Goal: Information Seeking & Learning: Learn about a topic

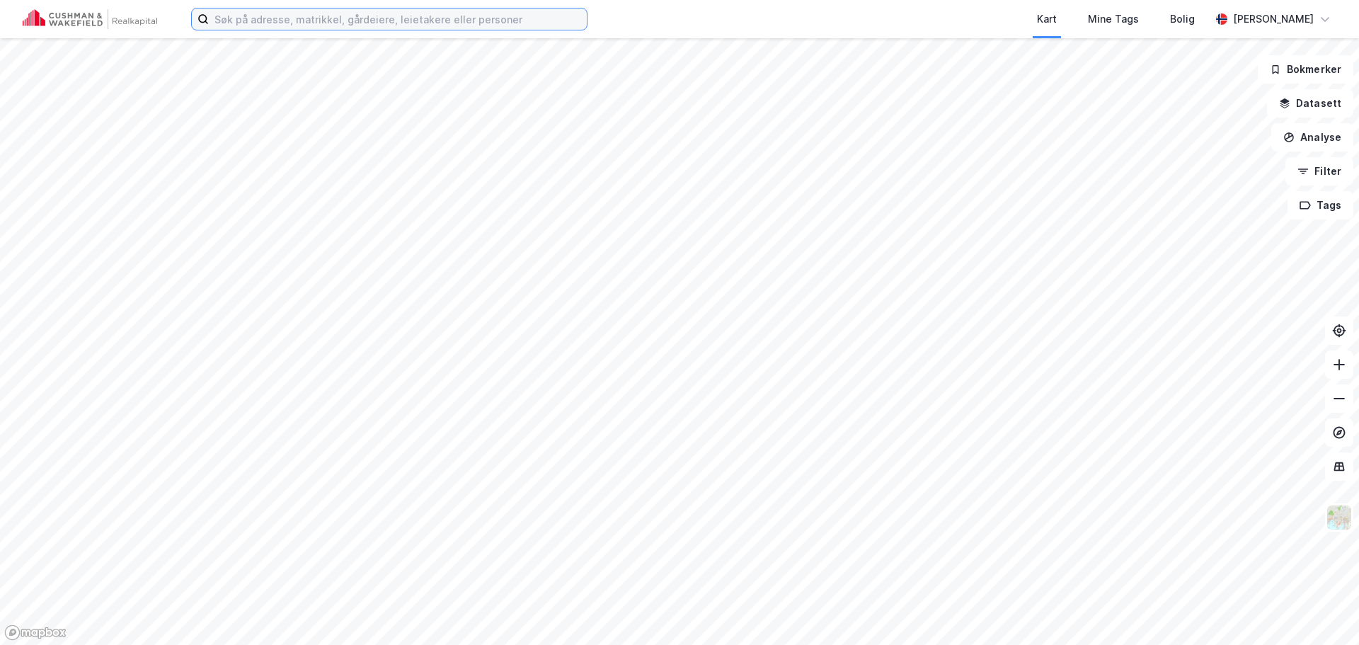
click at [449, 19] on input at bounding box center [398, 18] width 378 height 21
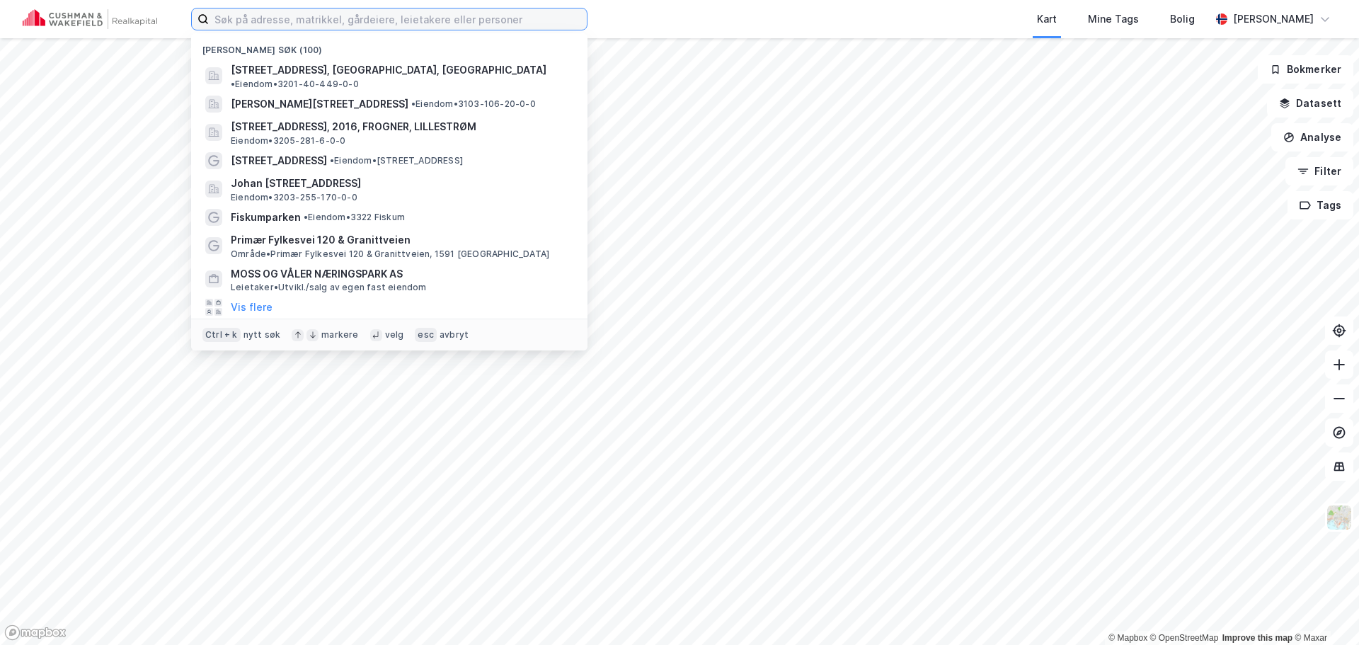
paste input "[STREET_ADDRESS]"
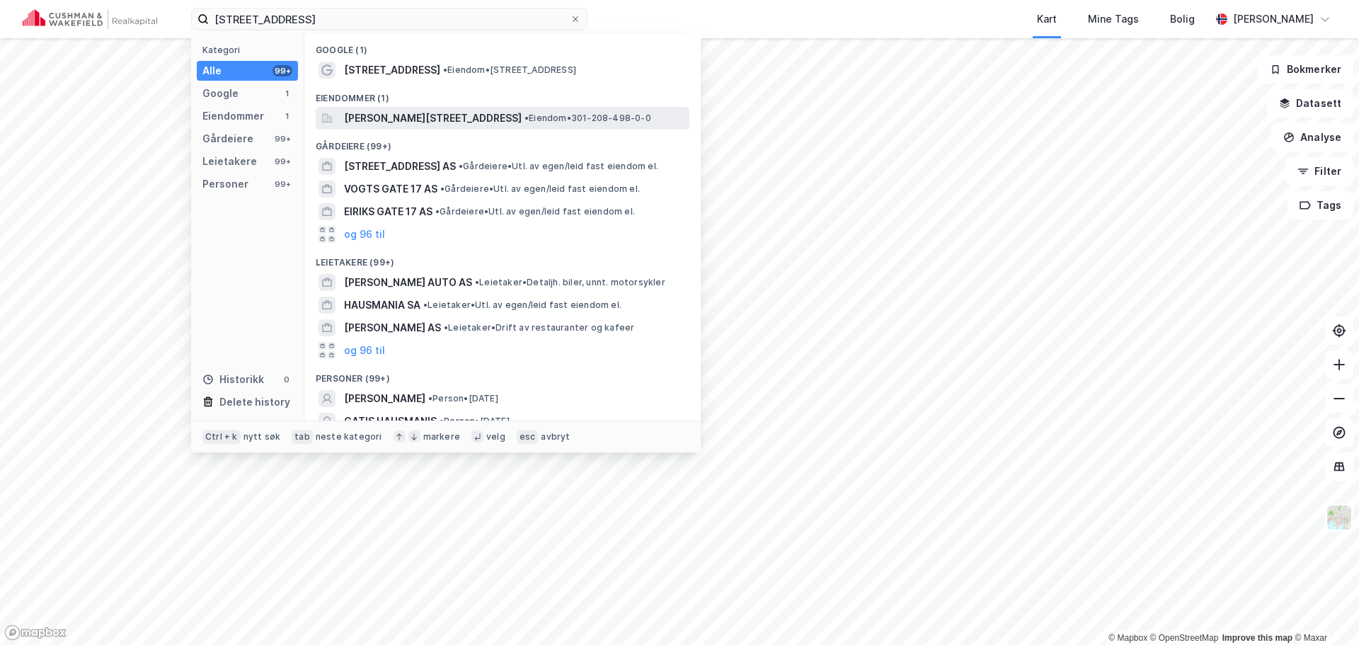
click at [459, 120] on span "[PERSON_NAME][STREET_ADDRESS]" at bounding box center [433, 118] width 178 height 17
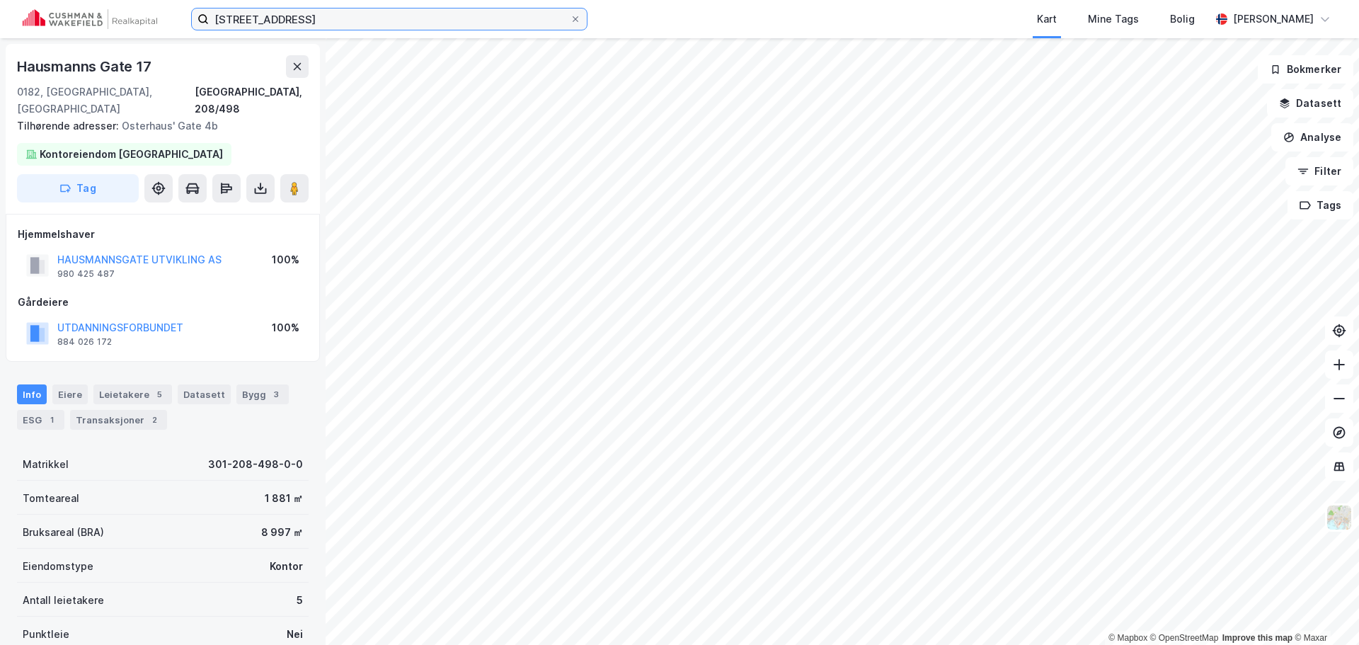
click at [432, 25] on input "[STREET_ADDRESS]" at bounding box center [389, 18] width 361 height 21
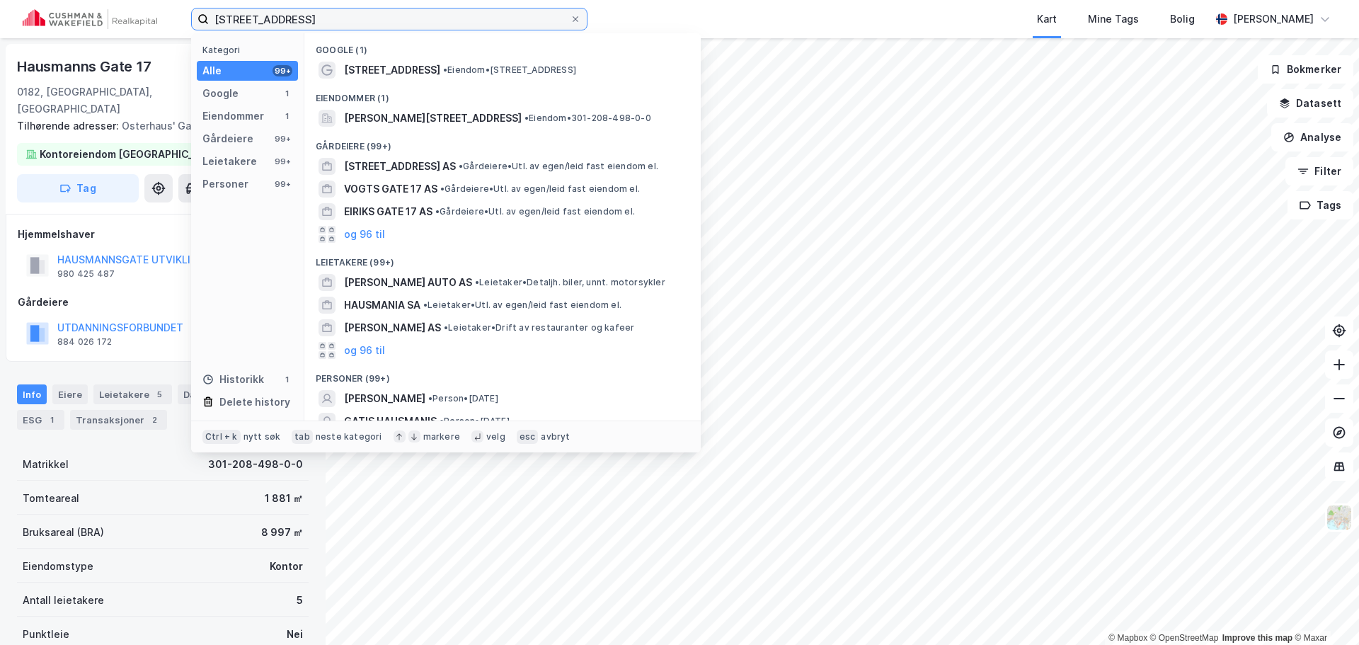
click at [432, 25] on input "[STREET_ADDRESS]" at bounding box center [389, 18] width 361 height 21
click at [432, 24] on input "[STREET_ADDRESS]" at bounding box center [389, 18] width 361 height 21
paste input "[STREET_ADDRESS]"
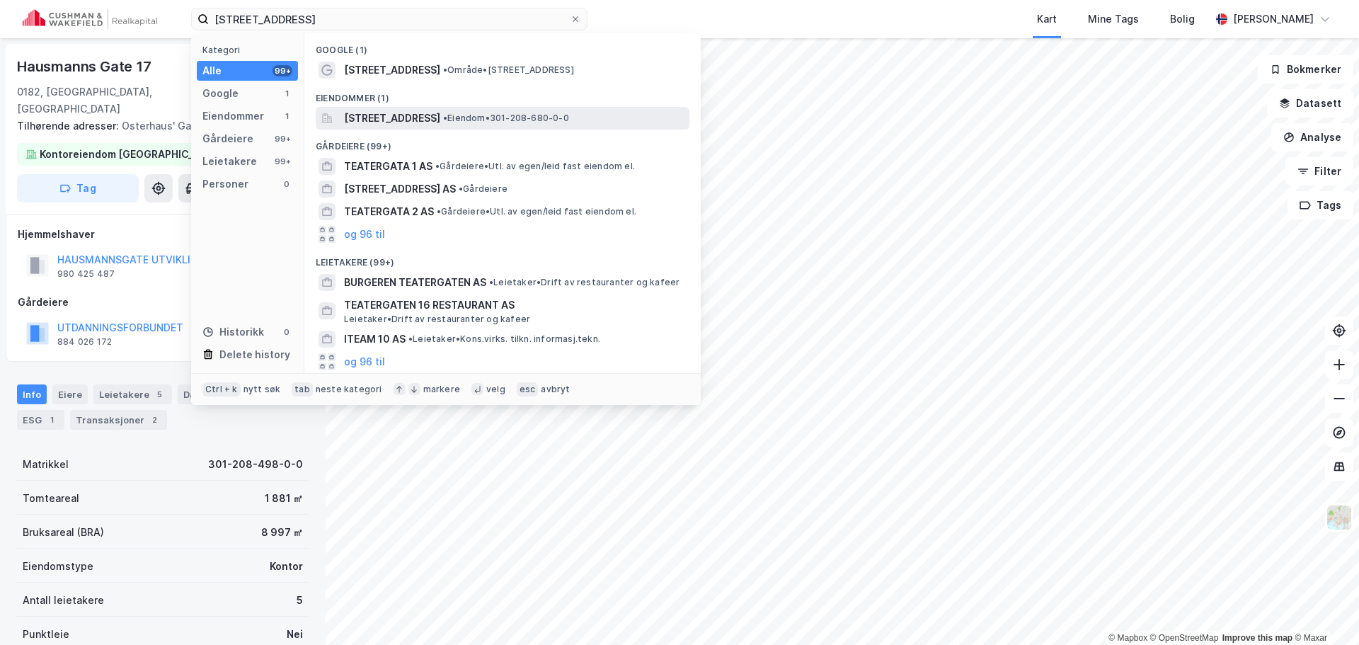
click at [440, 115] on span "[STREET_ADDRESS]" at bounding box center [392, 118] width 96 height 17
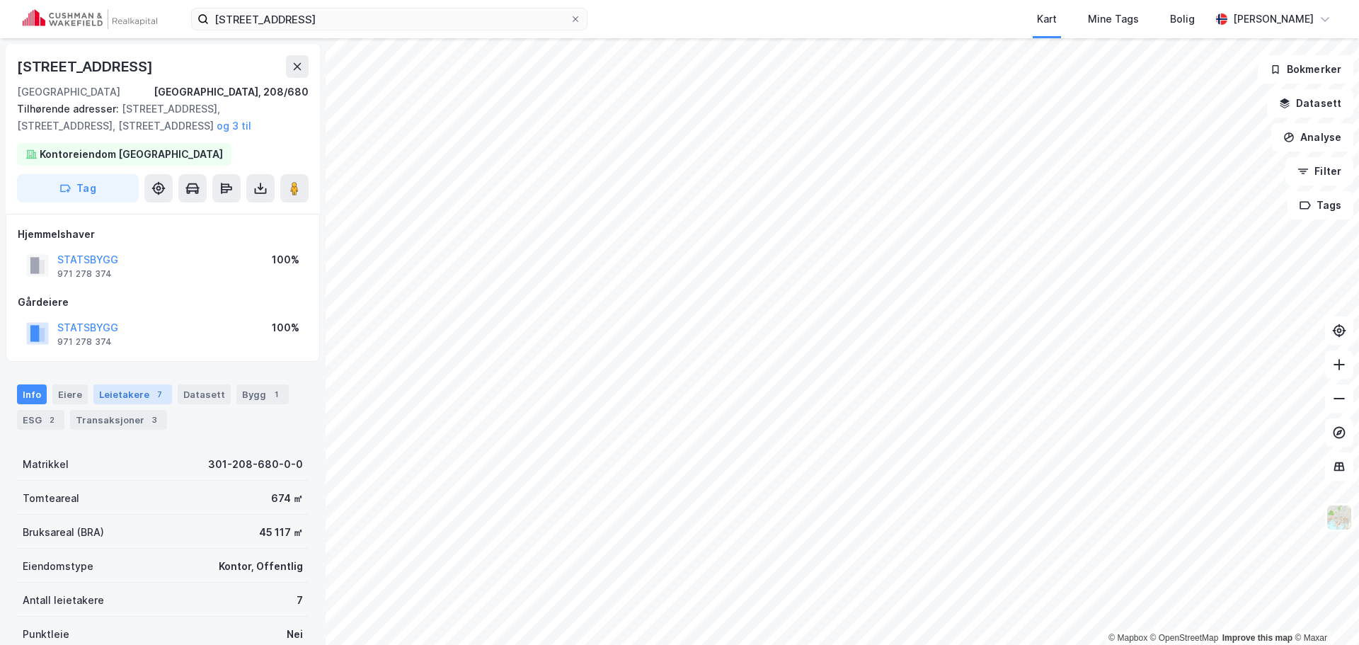
click at [152, 390] on div "7" at bounding box center [159, 394] width 14 height 14
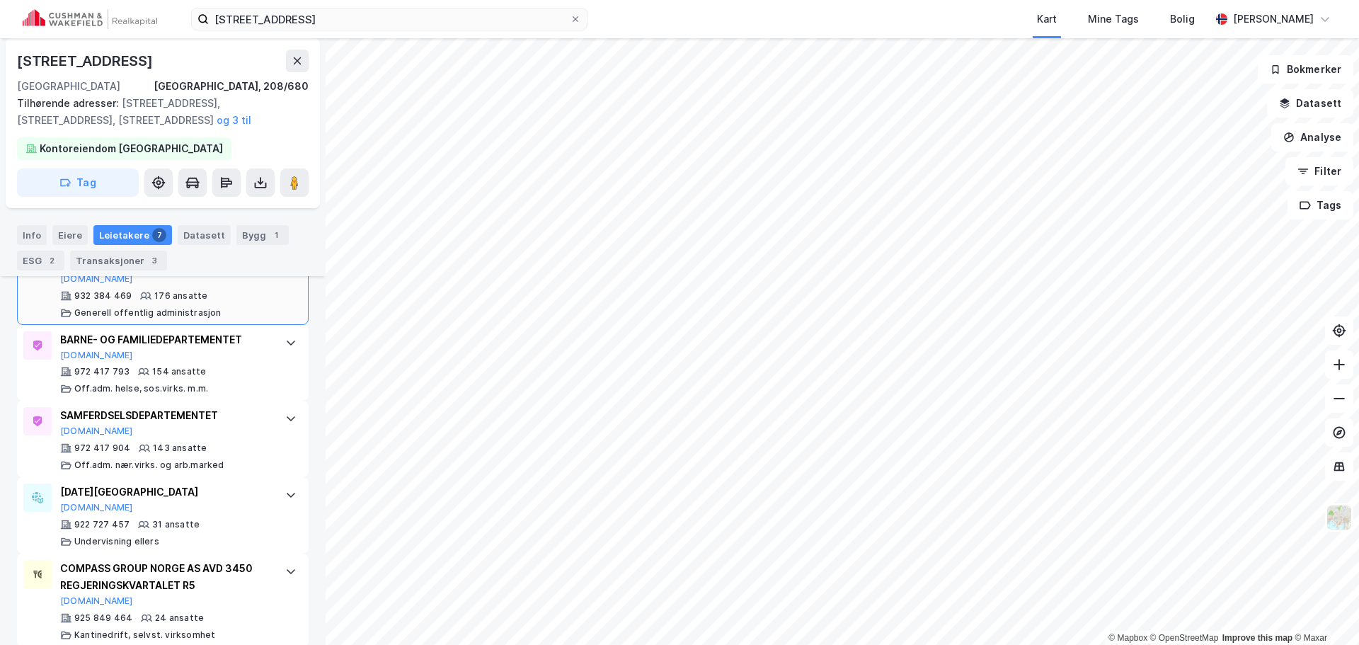
scroll to position [661, 0]
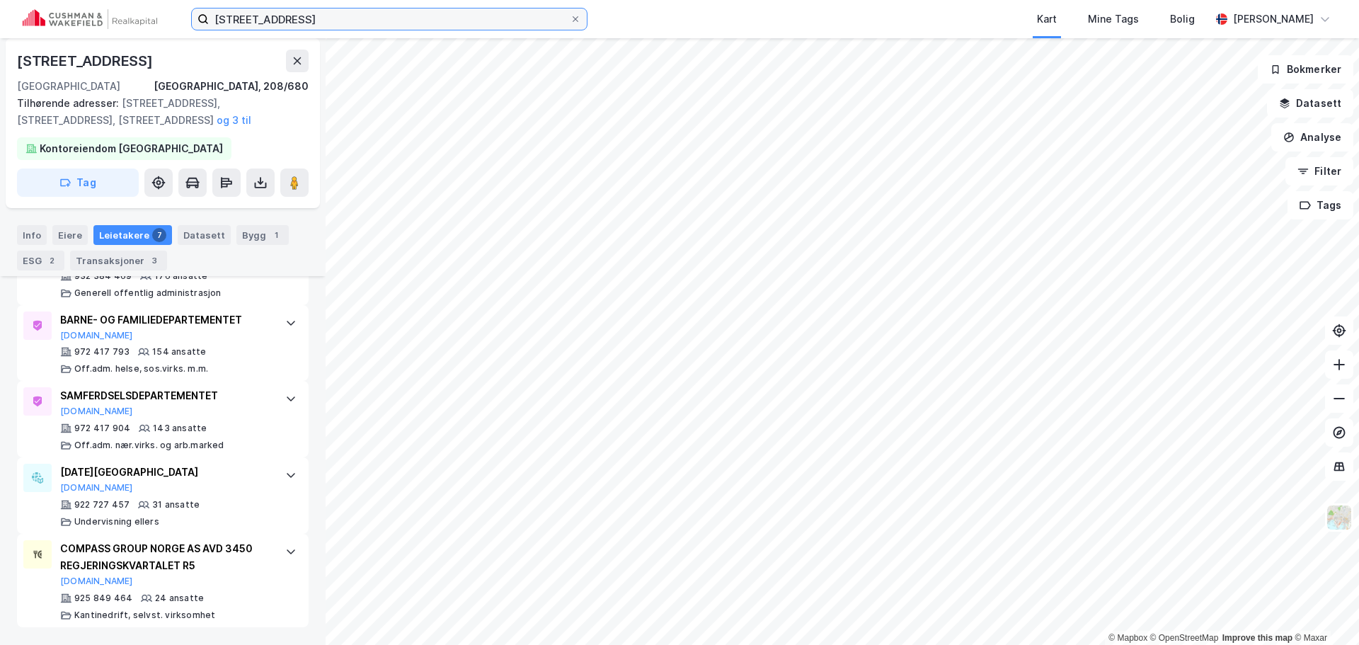
click at [455, 25] on input "[STREET_ADDRESS]" at bounding box center [389, 18] width 361 height 21
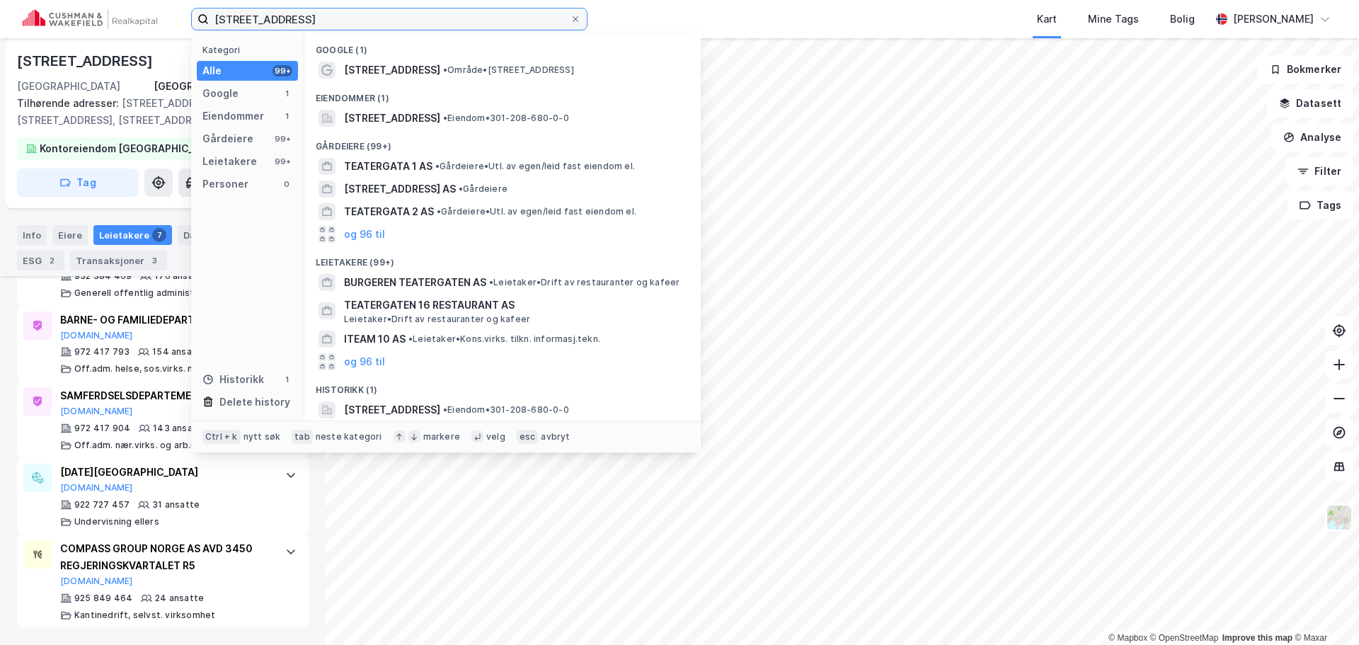
click at [455, 25] on input "[STREET_ADDRESS]" at bounding box center [389, 18] width 361 height 21
paste input "[STREET_ADDRESS]"
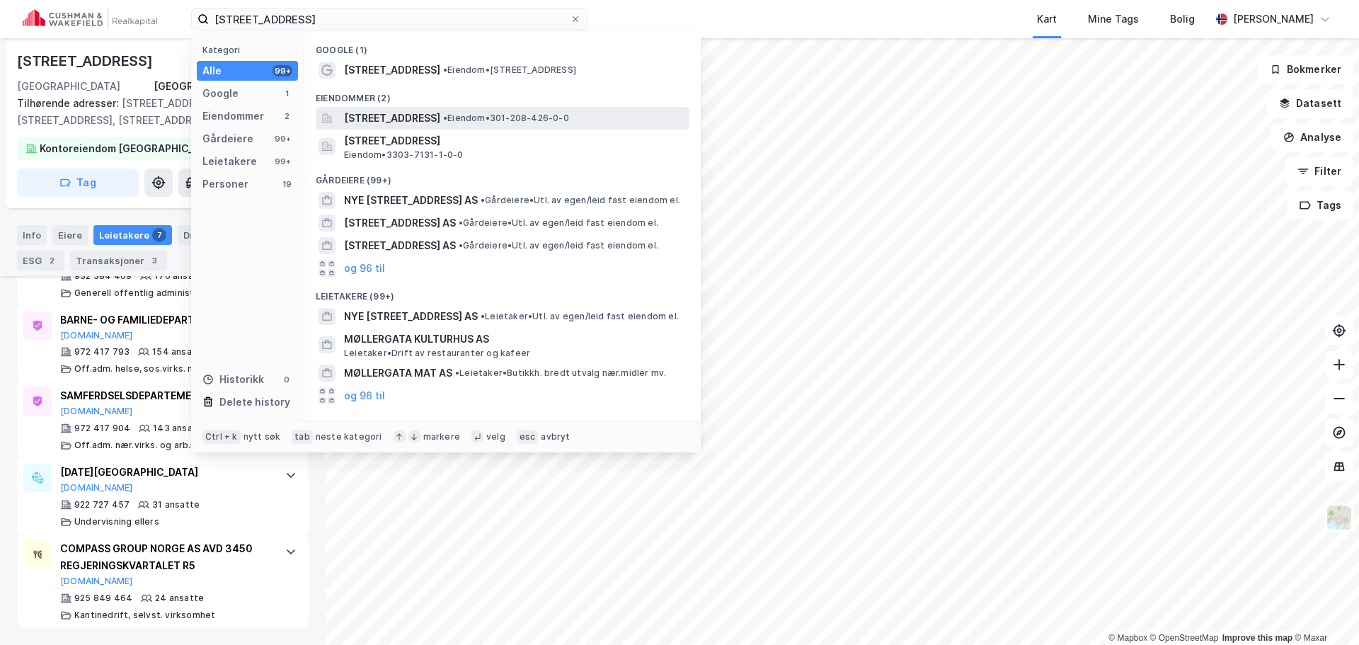
click at [557, 122] on span "• Eiendom • 301-208-426-0-0" at bounding box center [506, 118] width 126 height 11
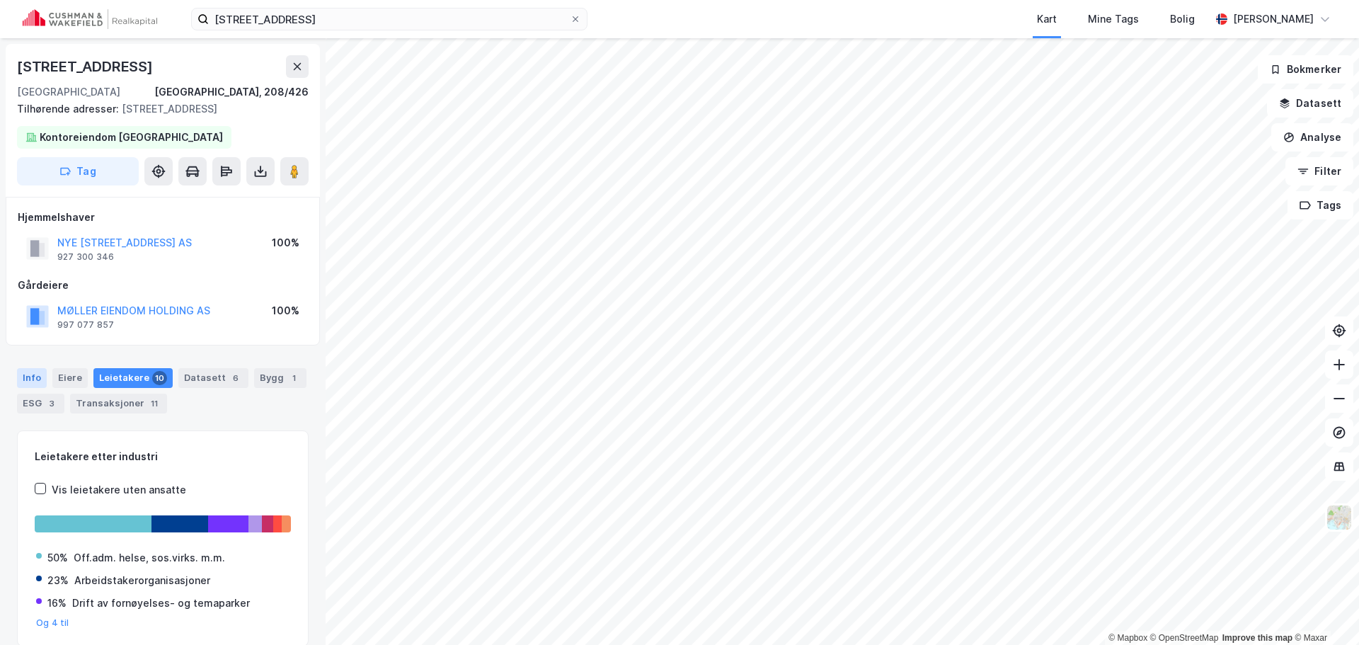
click at [40, 379] on div "Info" at bounding box center [32, 378] width 30 height 20
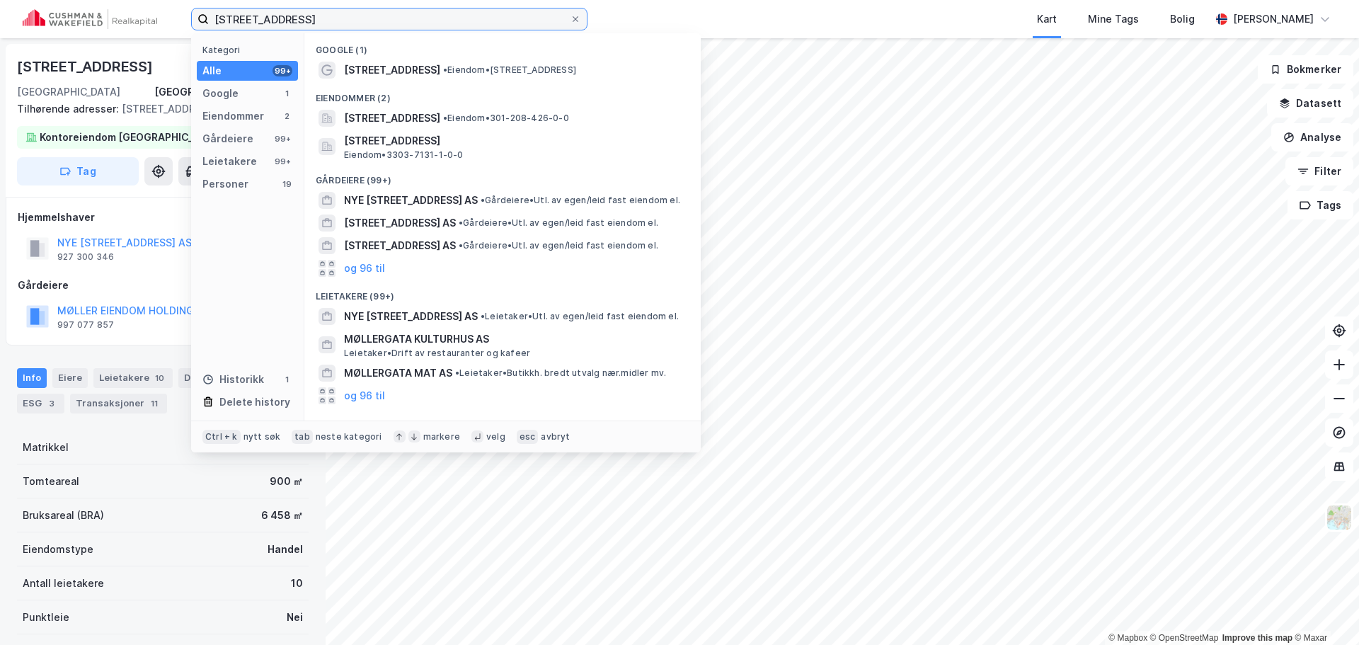
click at [272, 19] on input "[STREET_ADDRESS]" at bounding box center [389, 18] width 361 height 21
paste input "[STREET_ADDRESS]"
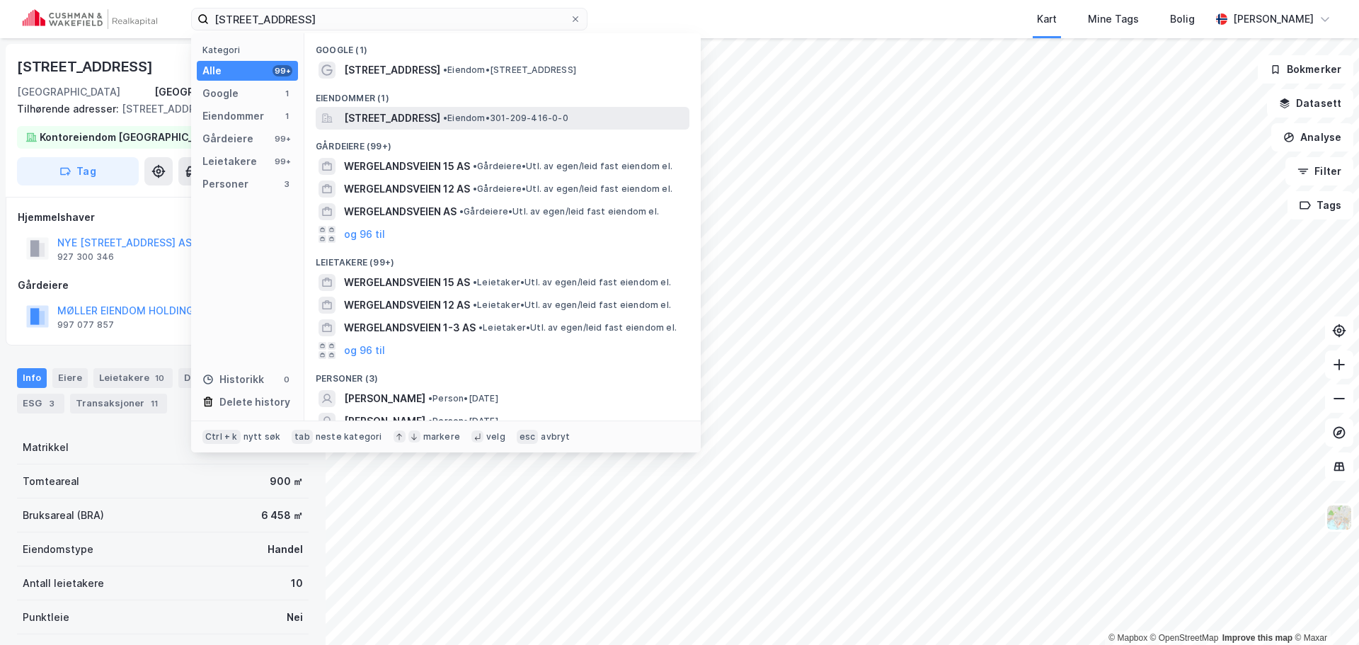
click at [401, 113] on span "[STREET_ADDRESS]" at bounding box center [392, 118] width 96 height 17
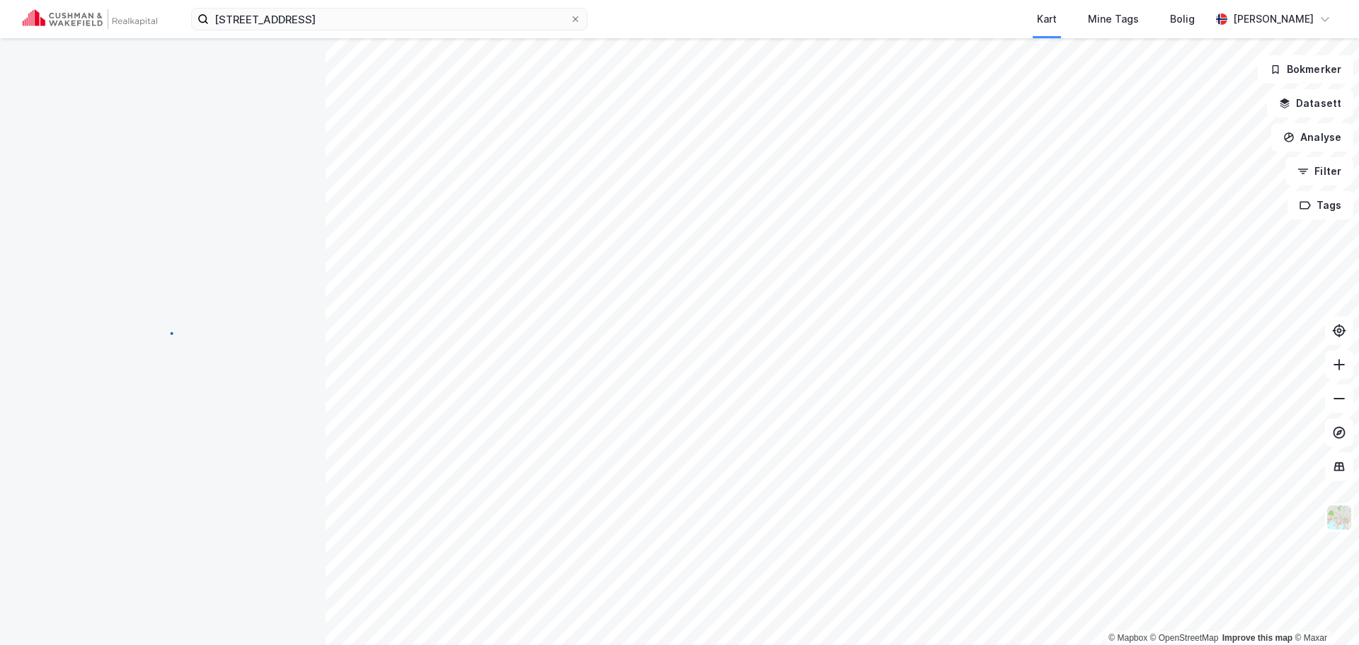
scroll to position [2, 0]
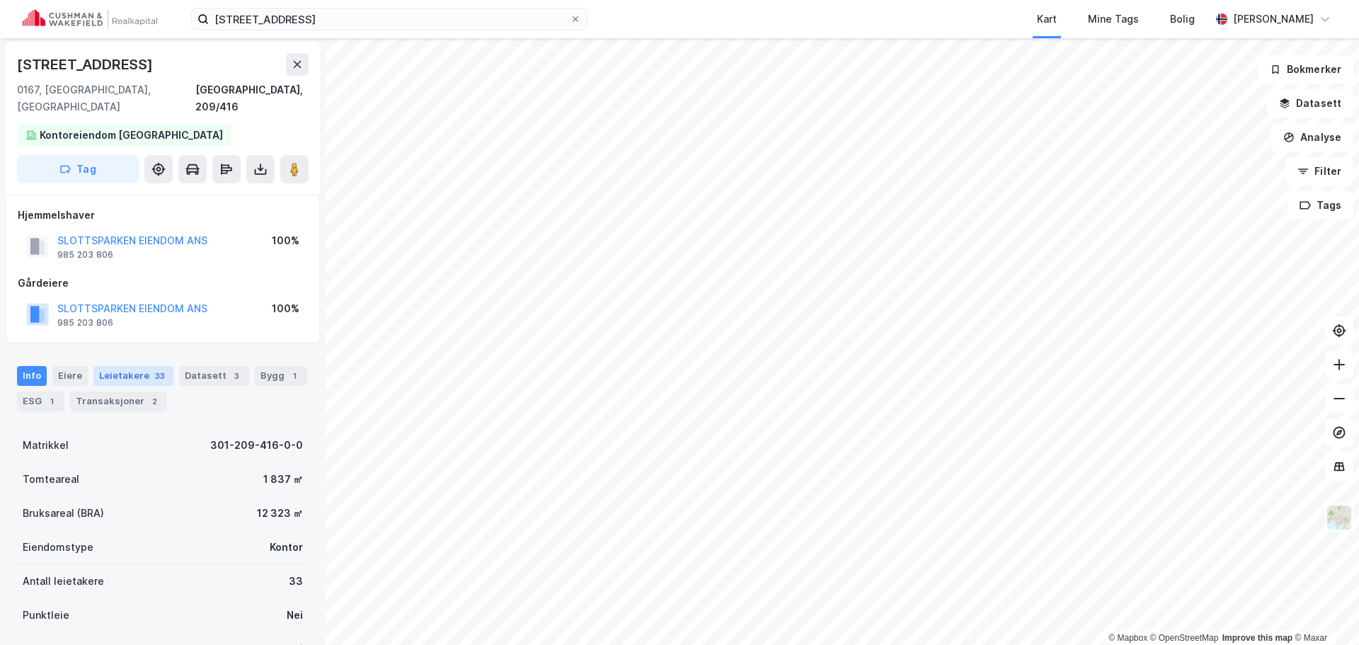
click at [154, 369] on div "33" at bounding box center [160, 376] width 16 height 14
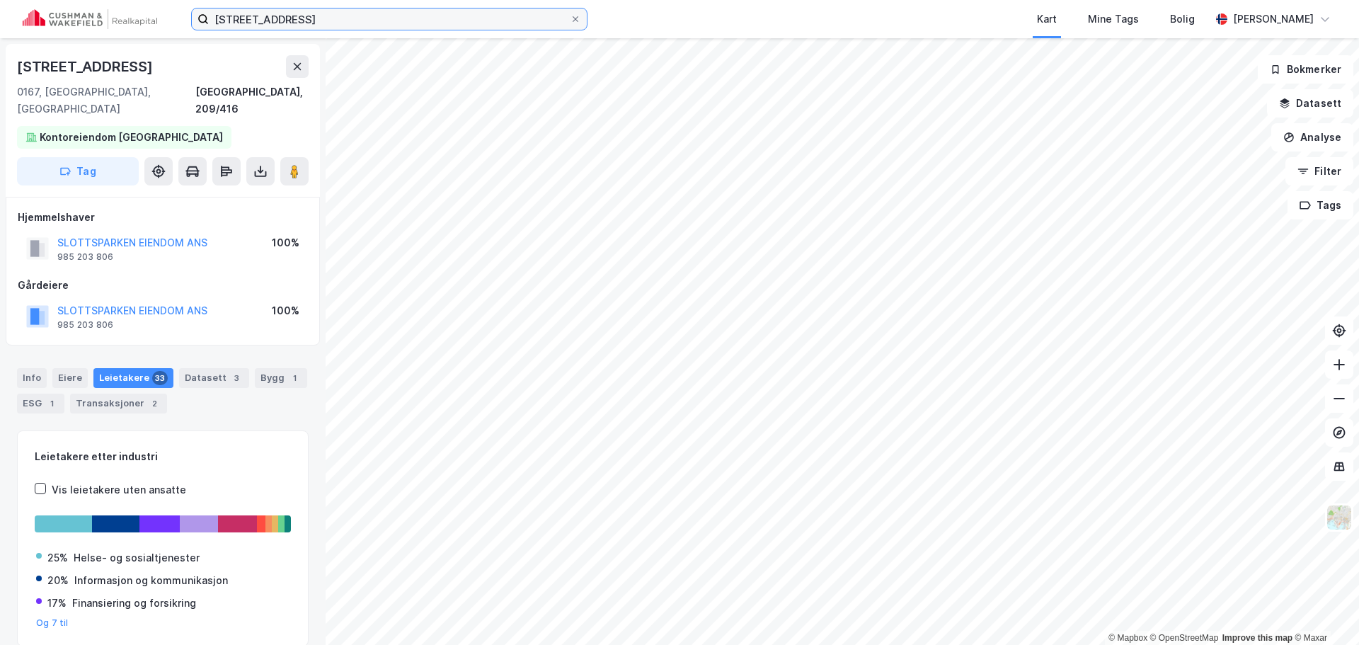
click at [268, 26] on input "[STREET_ADDRESS]" at bounding box center [389, 18] width 361 height 21
click at [268, 25] on input "[STREET_ADDRESS]" at bounding box center [389, 18] width 361 height 21
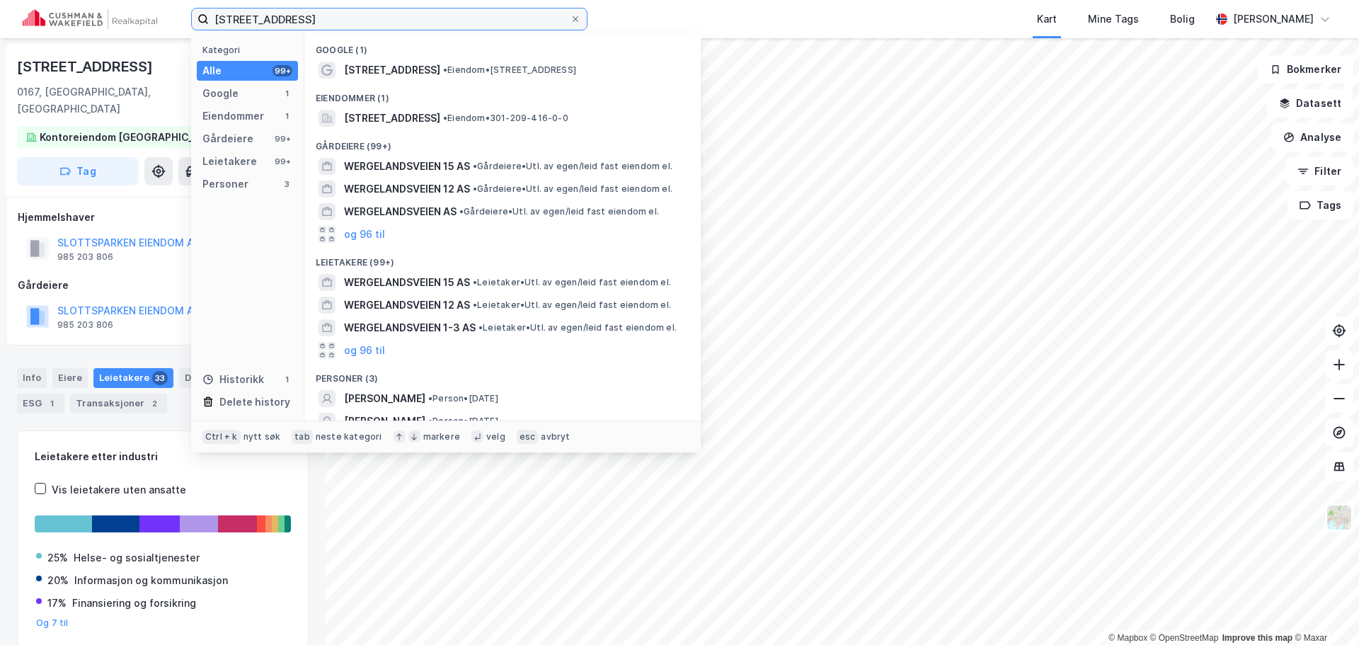
click at [268, 25] on input "[STREET_ADDRESS]" at bounding box center [389, 18] width 361 height 21
paste input "Rådhusgaten 1-3"
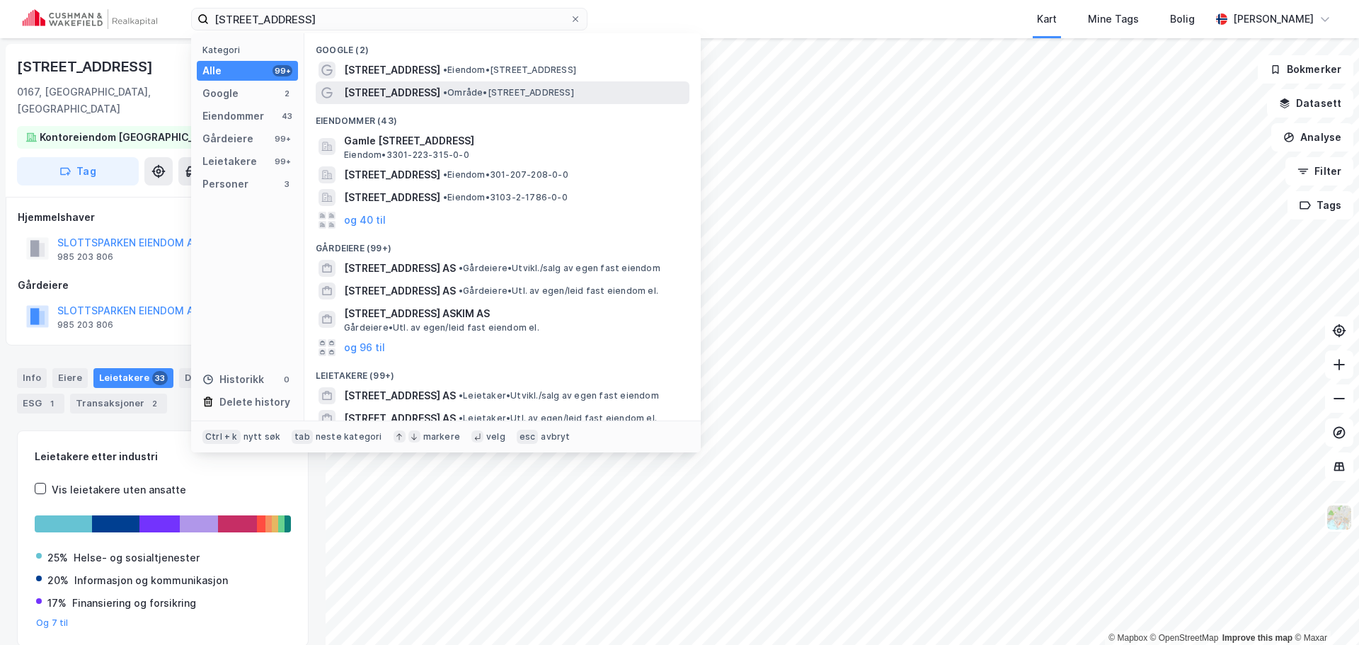
click at [554, 101] on div "[STREET_ADDRESS] • Område • [STREET_ADDRESS]" at bounding box center [515, 92] width 343 height 17
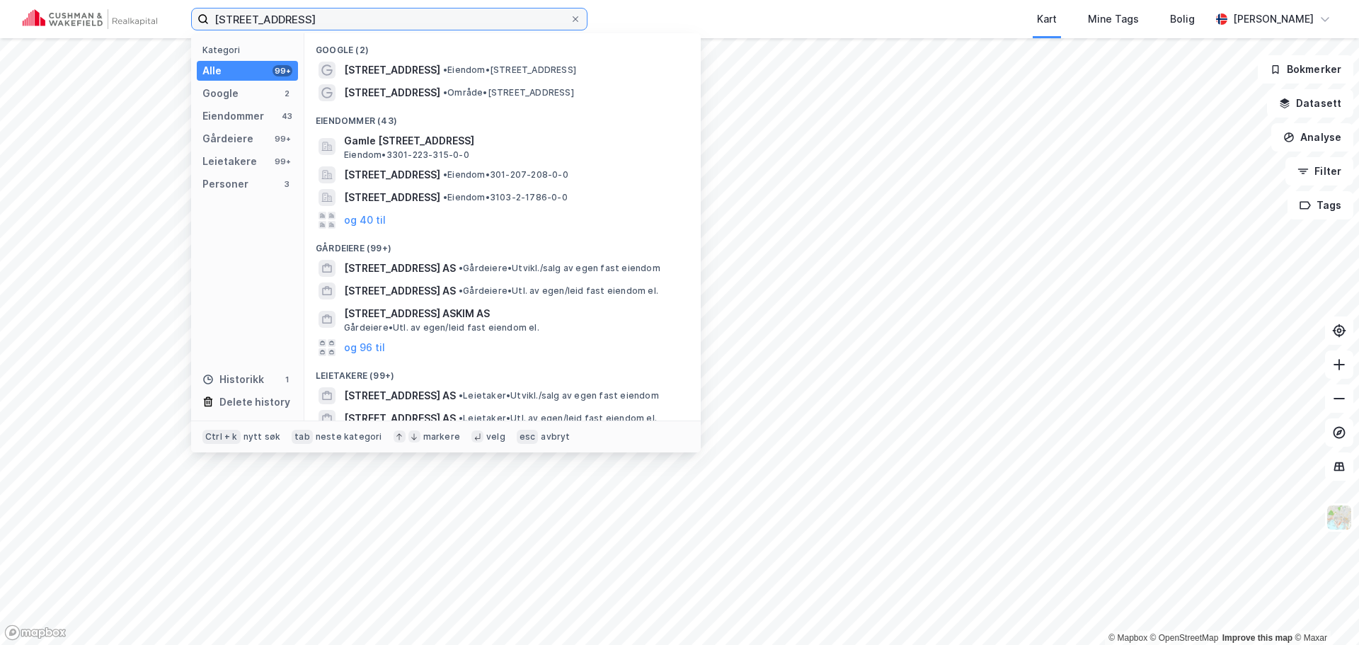
click at [317, 18] on input "[STREET_ADDRESS]" at bounding box center [389, 18] width 361 height 21
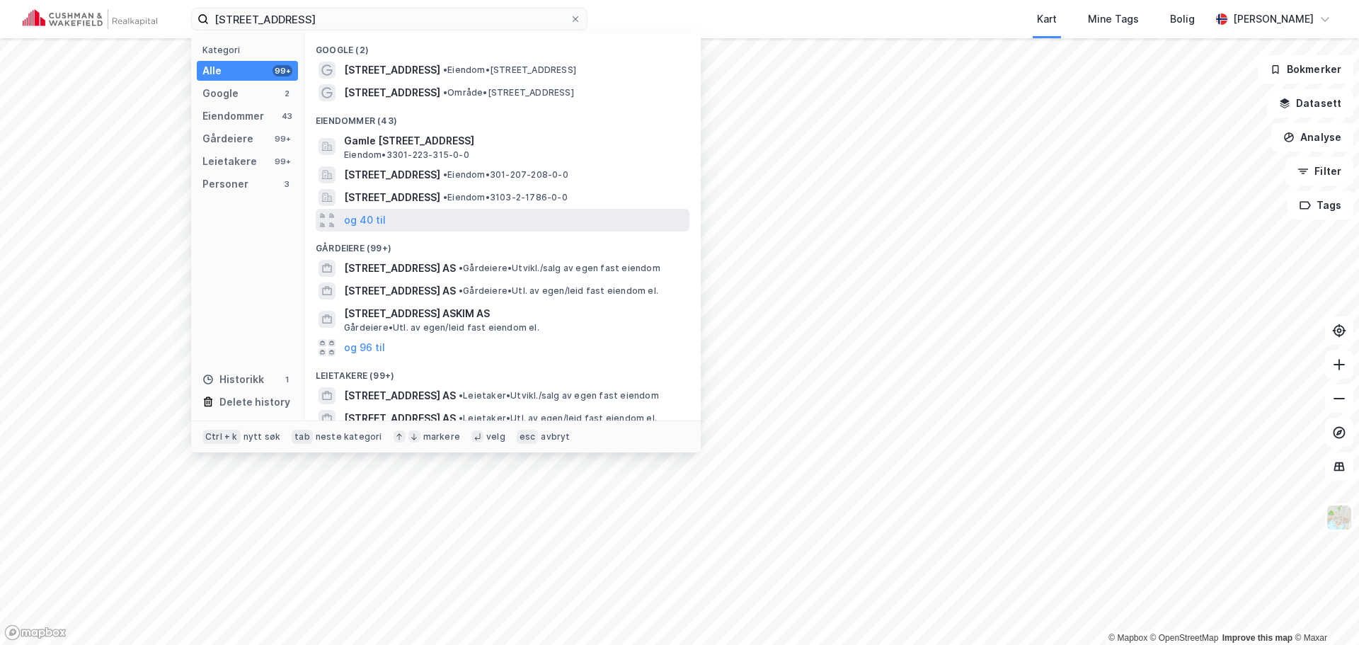
click at [449, 219] on div "og 40 til" at bounding box center [503, 220] width 374 height 23
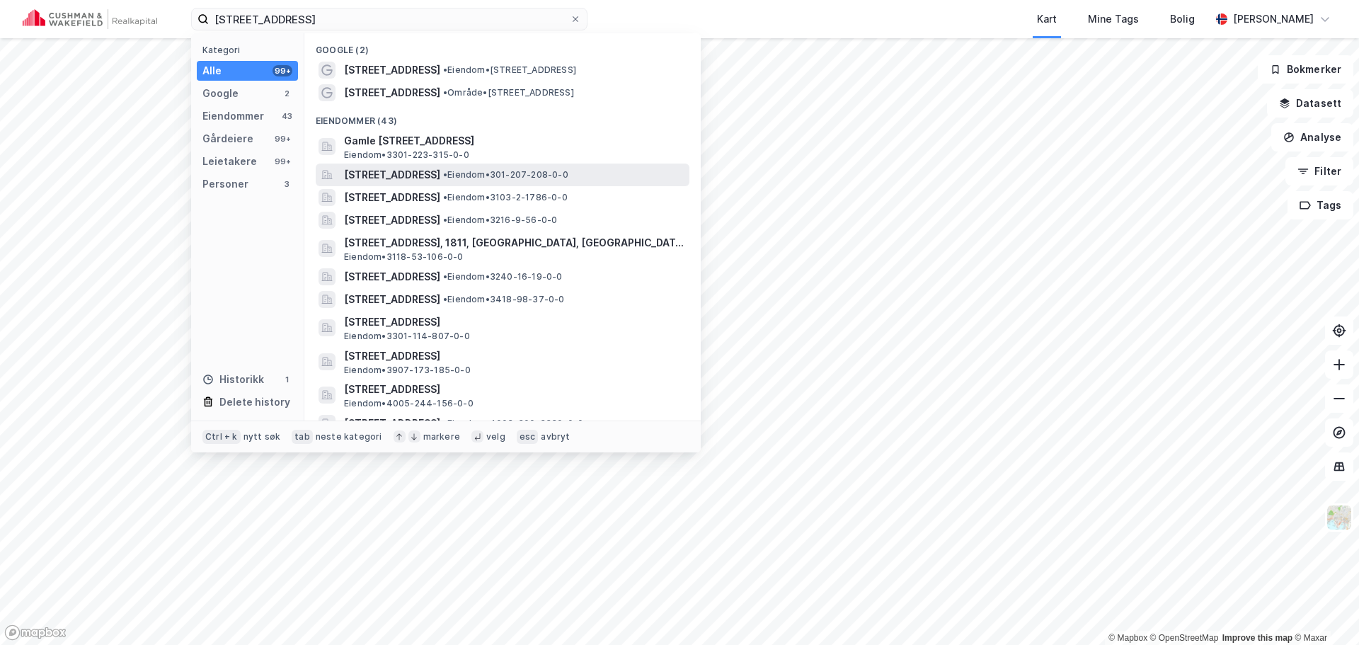
click at [510, 183] on div "[STREET_ADDRESS] • Eiendom • 301-207-208-0-0" at bounding box center [515, 174] width 343 height 17
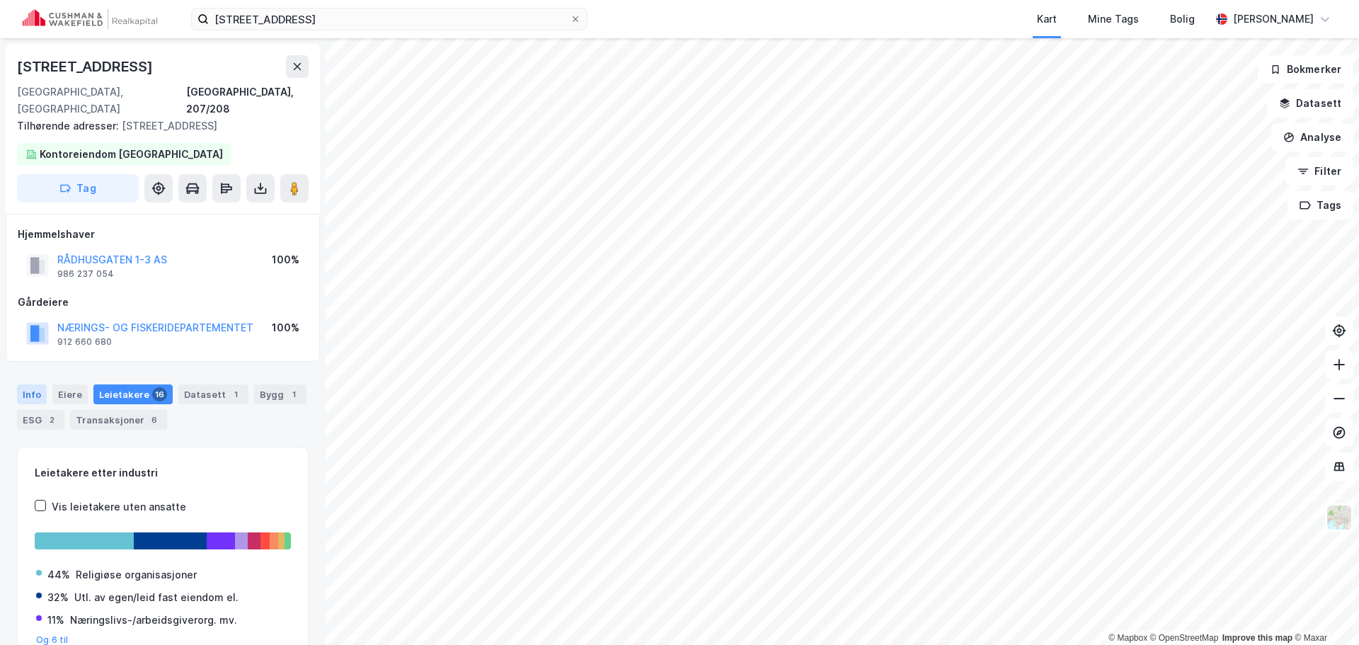
click at [40, 384] on div "Info" at bounding box center [32, 394] width 30 height 20
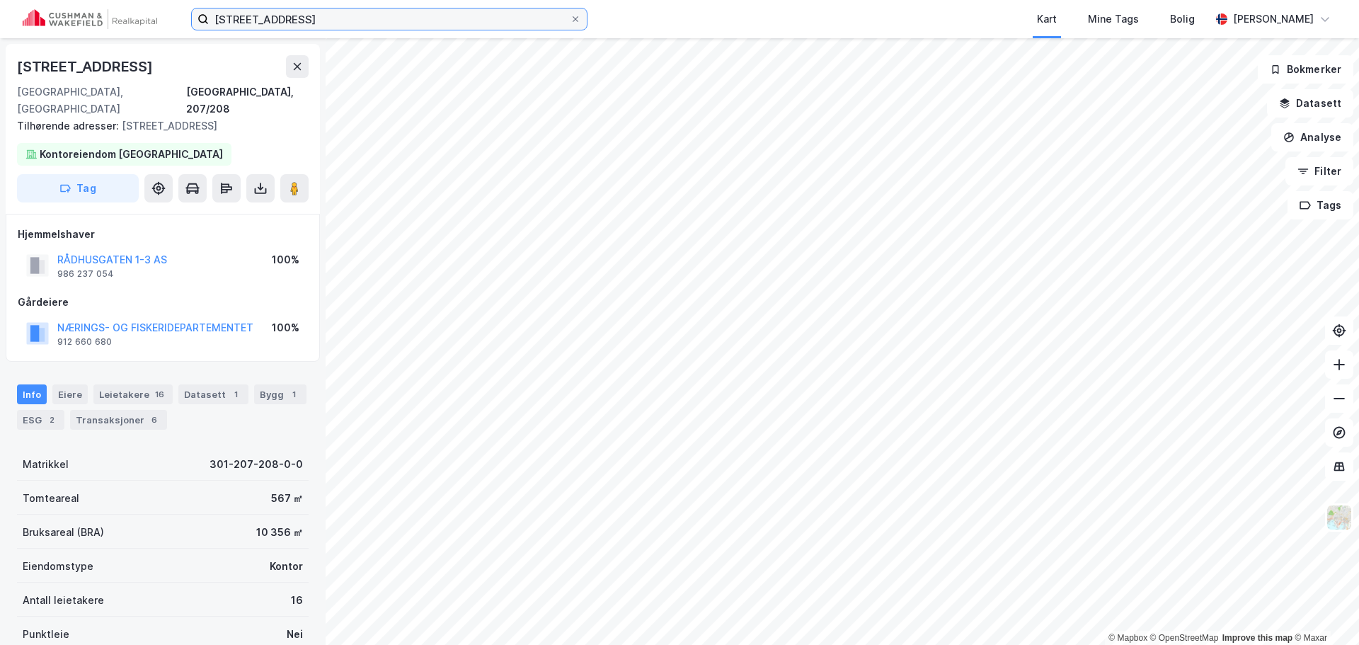
click at [236, 18] on input "[STREET_ADDRESS]" at bounding box center [389, 18] width 361 height 21
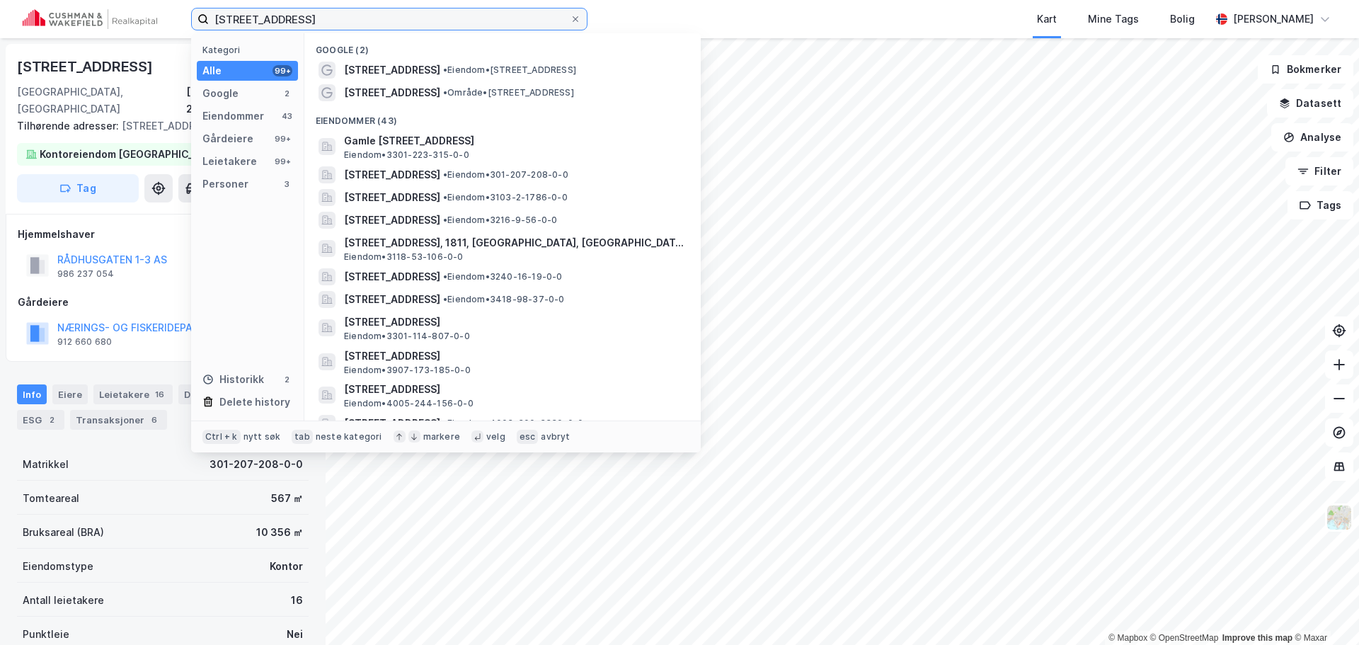
click at [236, 18] on input "[STREET_ADDRESS]" at bounding box center [389, 18] width 361 height 21
paste input "[STREET_ADDRESS]"
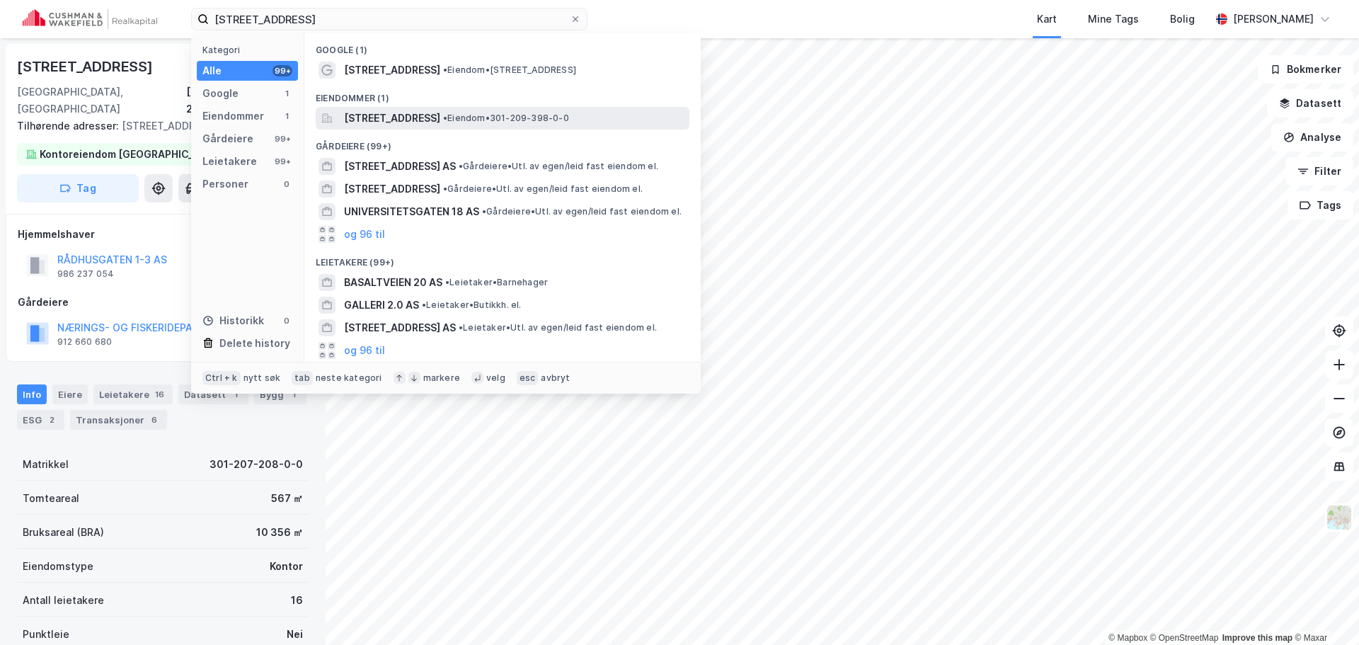
click at [434, 120] on span "[STREET_ADDRESS]" at bounding box center [392, 118] width 96 height 17
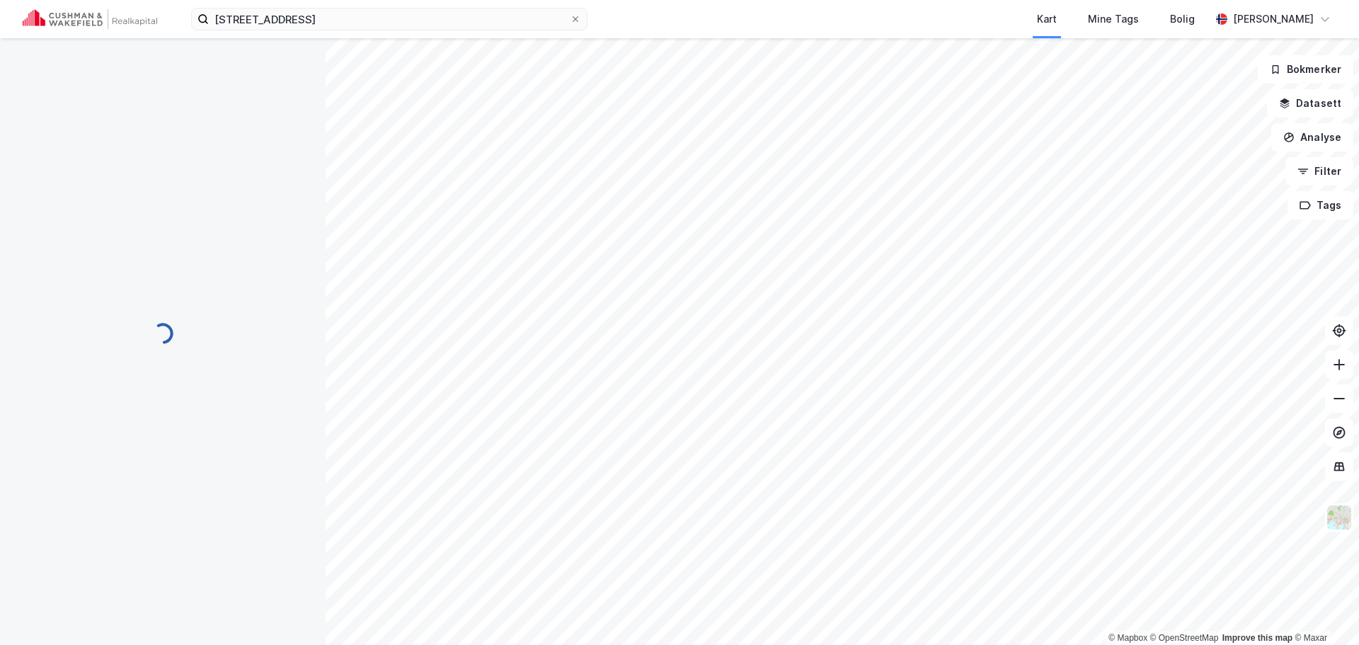
scroll to position [1, 0]
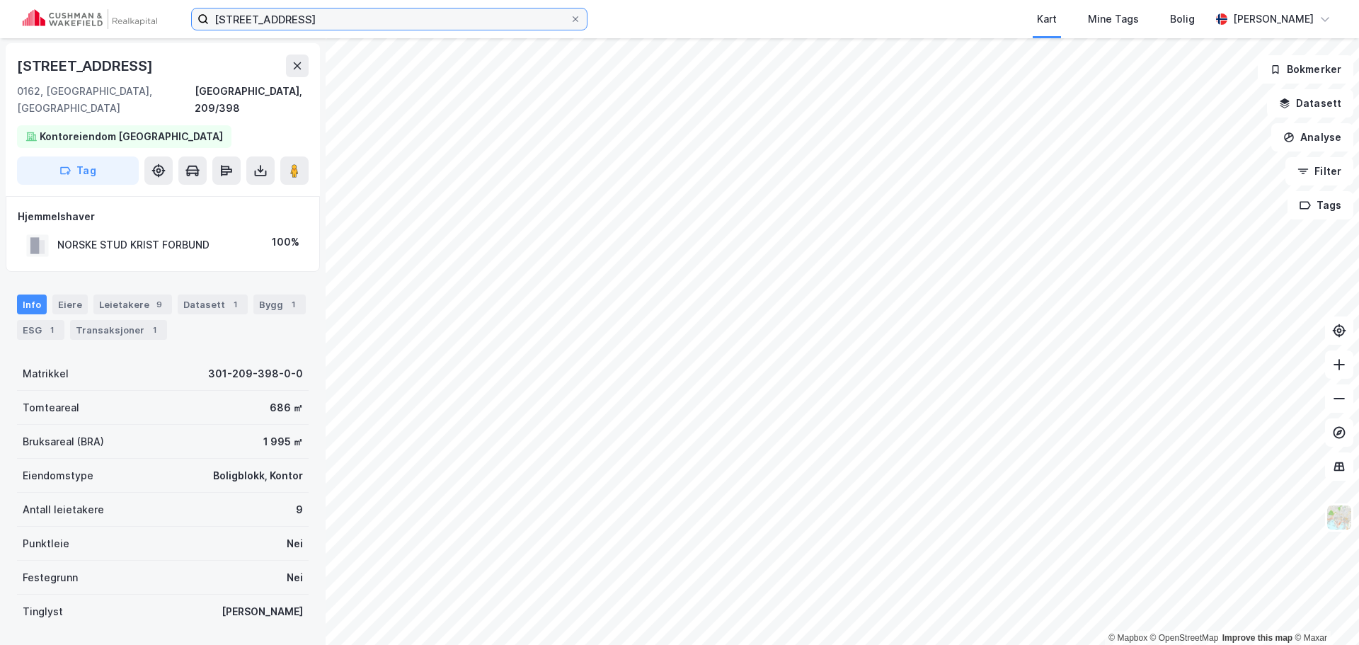
click at [261, 15] on input "[STREET_ADDRESS]" at bounding box center [389, 18] width 361 height 21
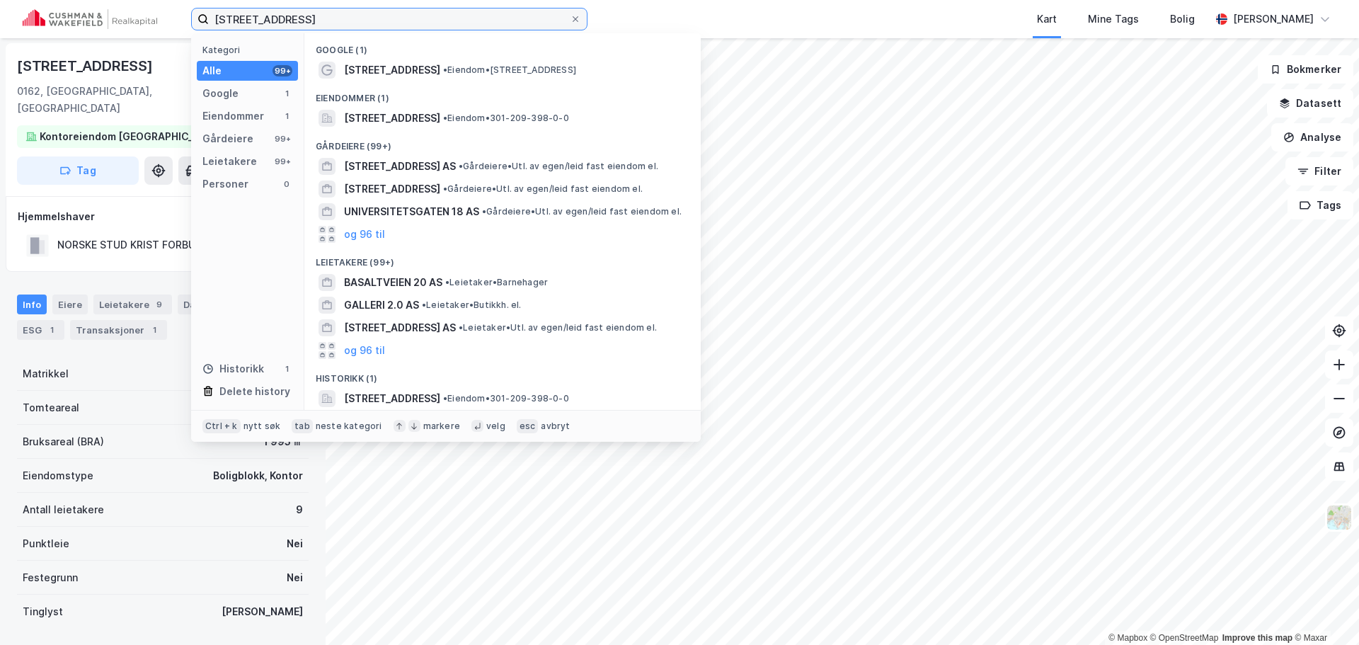
click at [261, 15] on input "[STREET_ADDRESS]" at bounding box center [389, 18] width 361 height 21
paste input "Sehesteds gate 3"
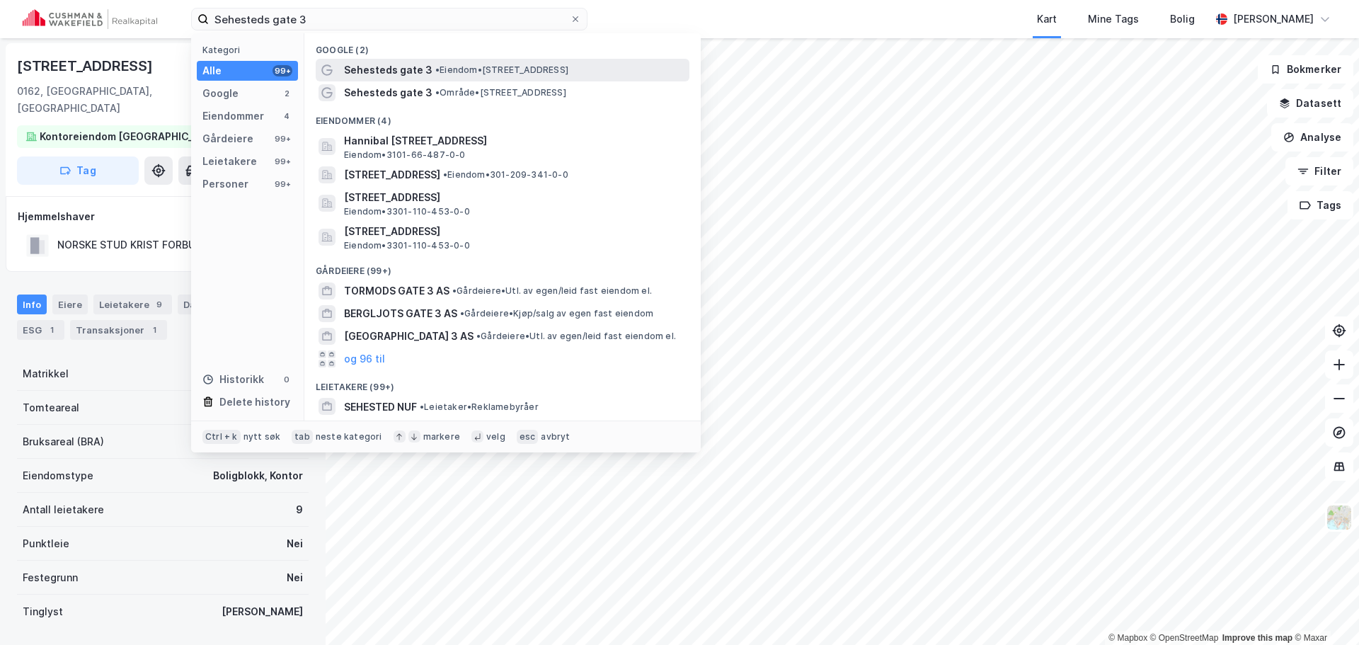
click at [520, 75] on span "• Eiendom • [STREET_ADDRESS]" at bounding box center [501, 69] width 133 height 11
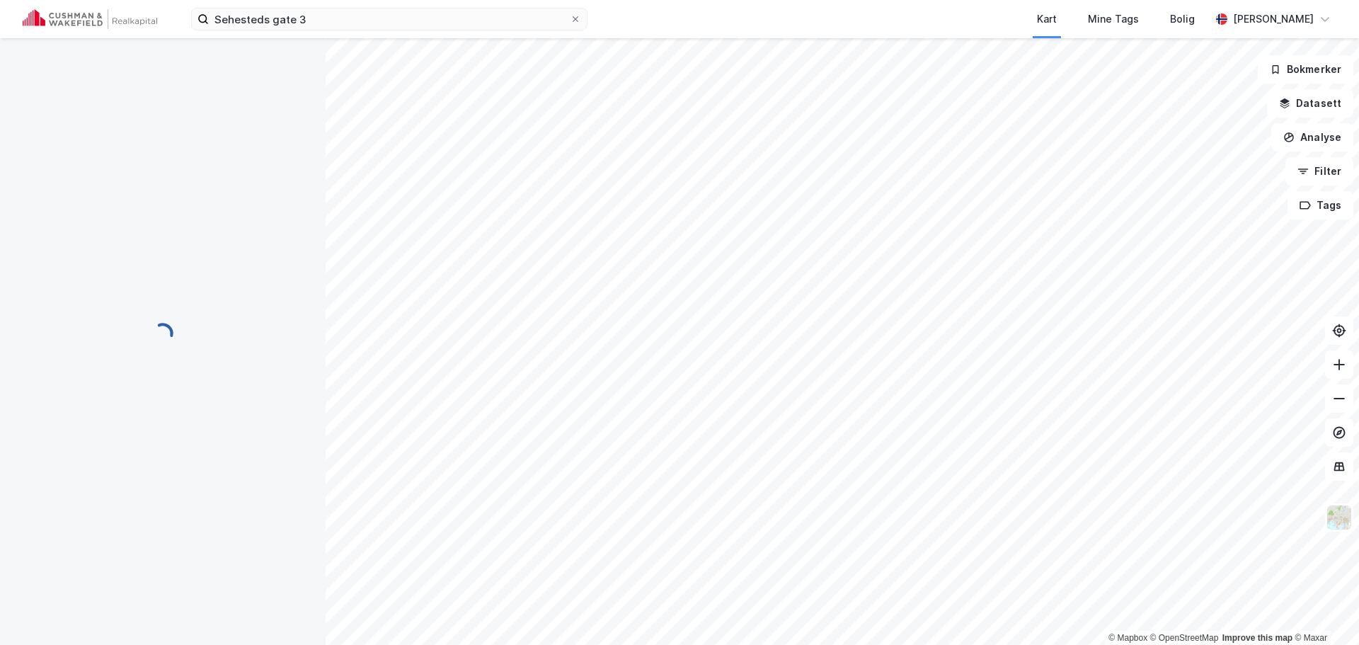
scroll to position [1, 0]
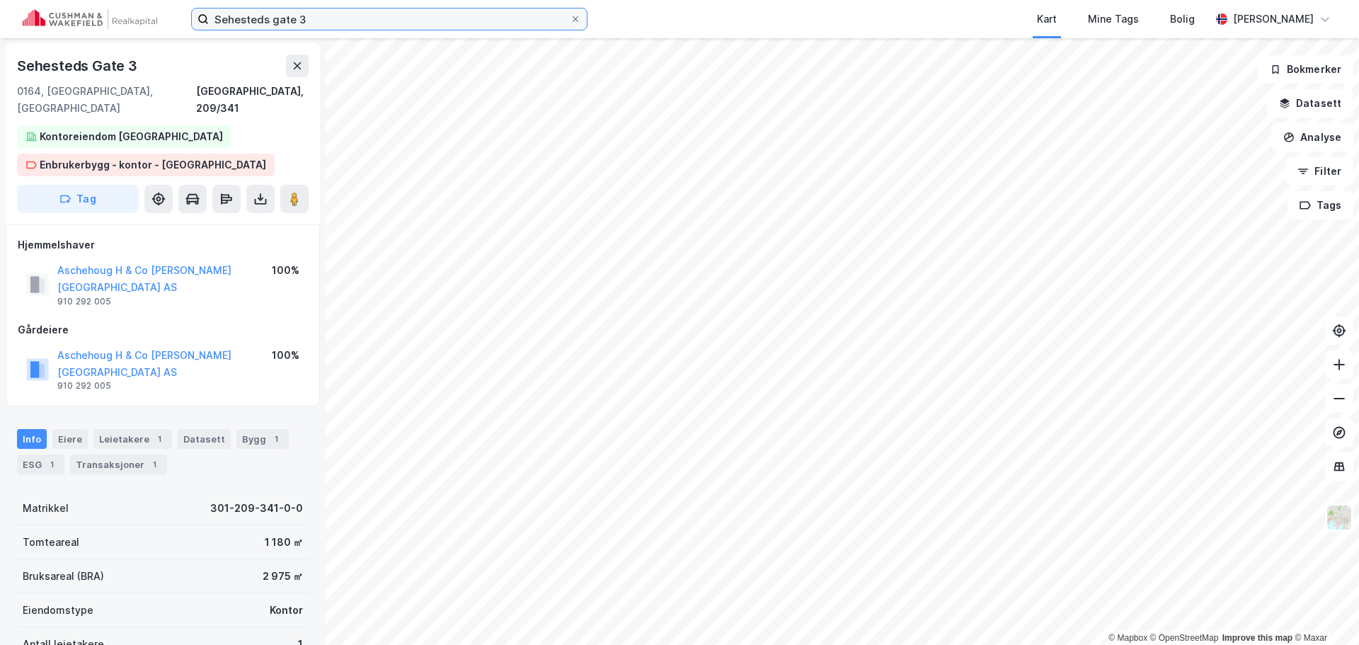
click at [398, 25] on input "Sehesteds gate 3" at bounding box center [389, 18] width 361 height 21
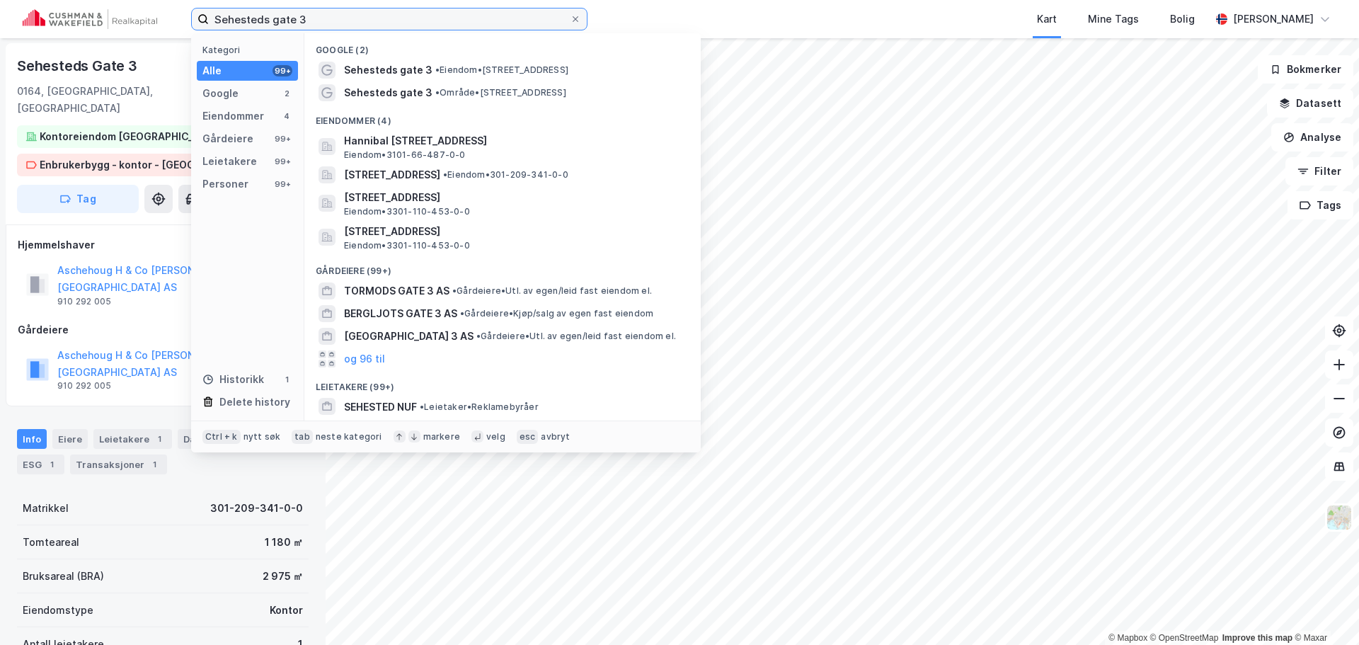
click at [398, 25] on input "Sehesteds gate 3" at bounding box center [389, 18] width 361 height 21
paste input "[STREET_ADDRESS]"
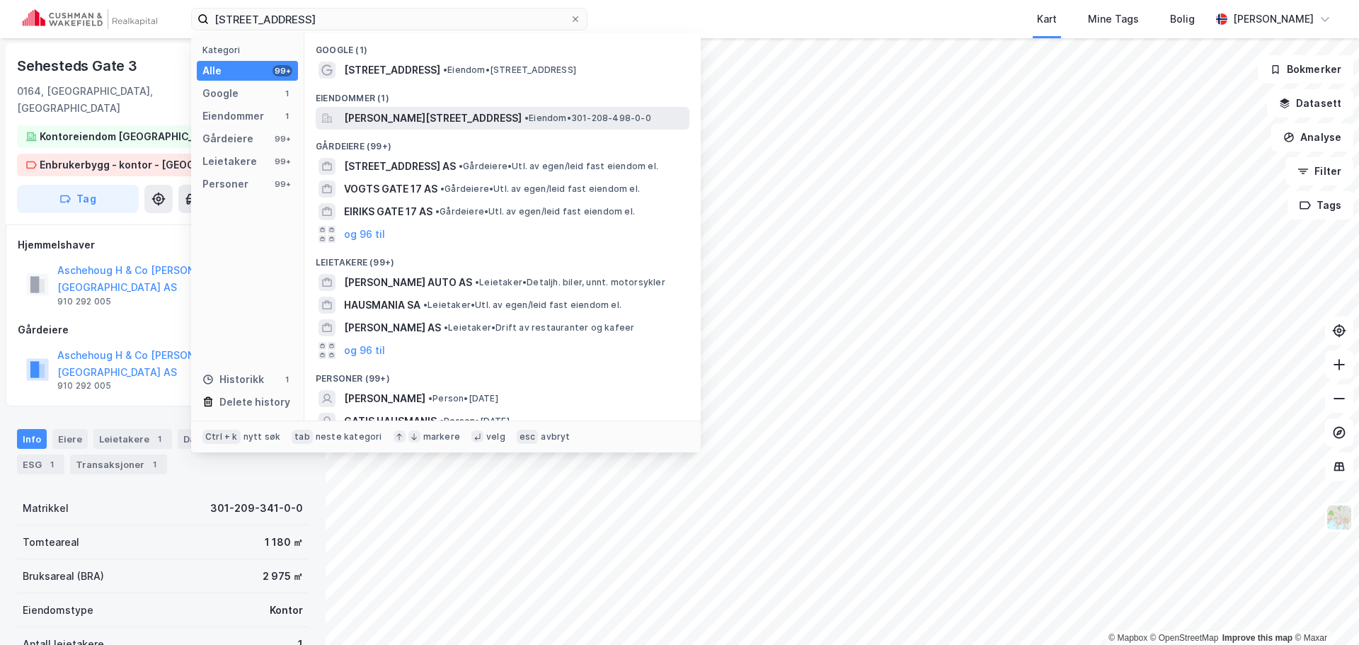
click at [430, 117] on span "[PERSON_NAME][STREET_ADDRESS]" at bounding box center [433, 118] width 178 height 17
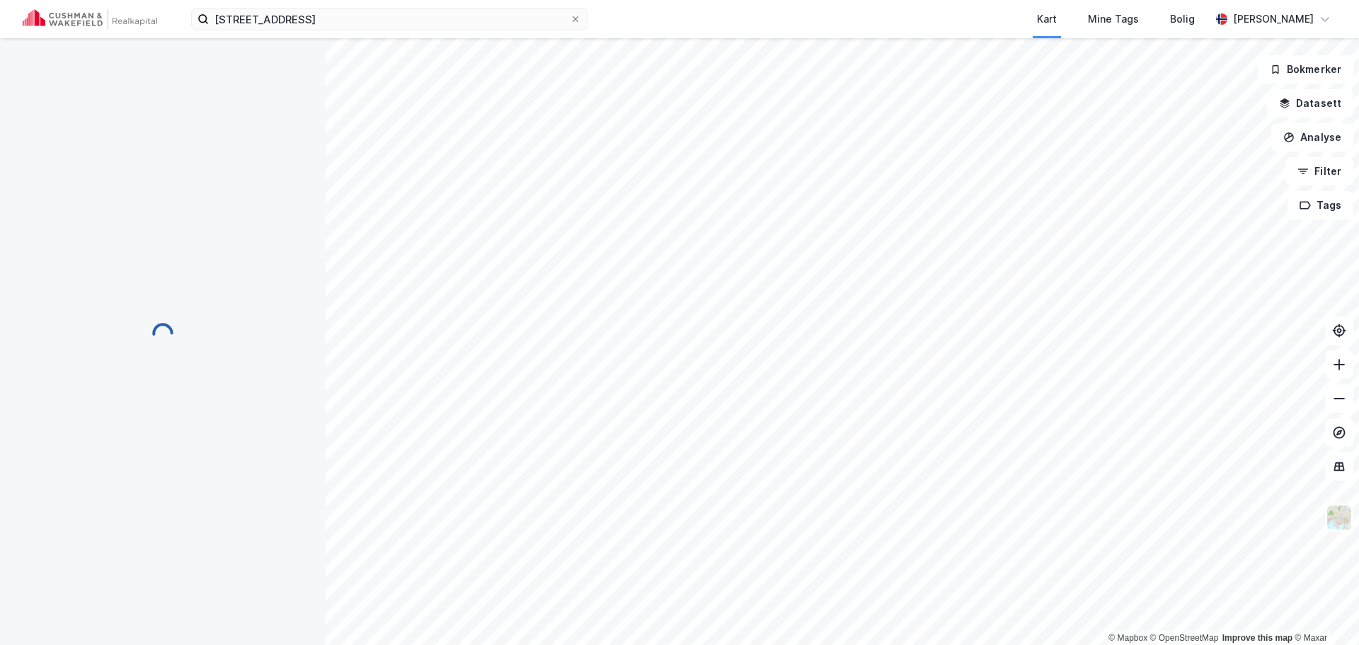
scroll to position [1, 0]
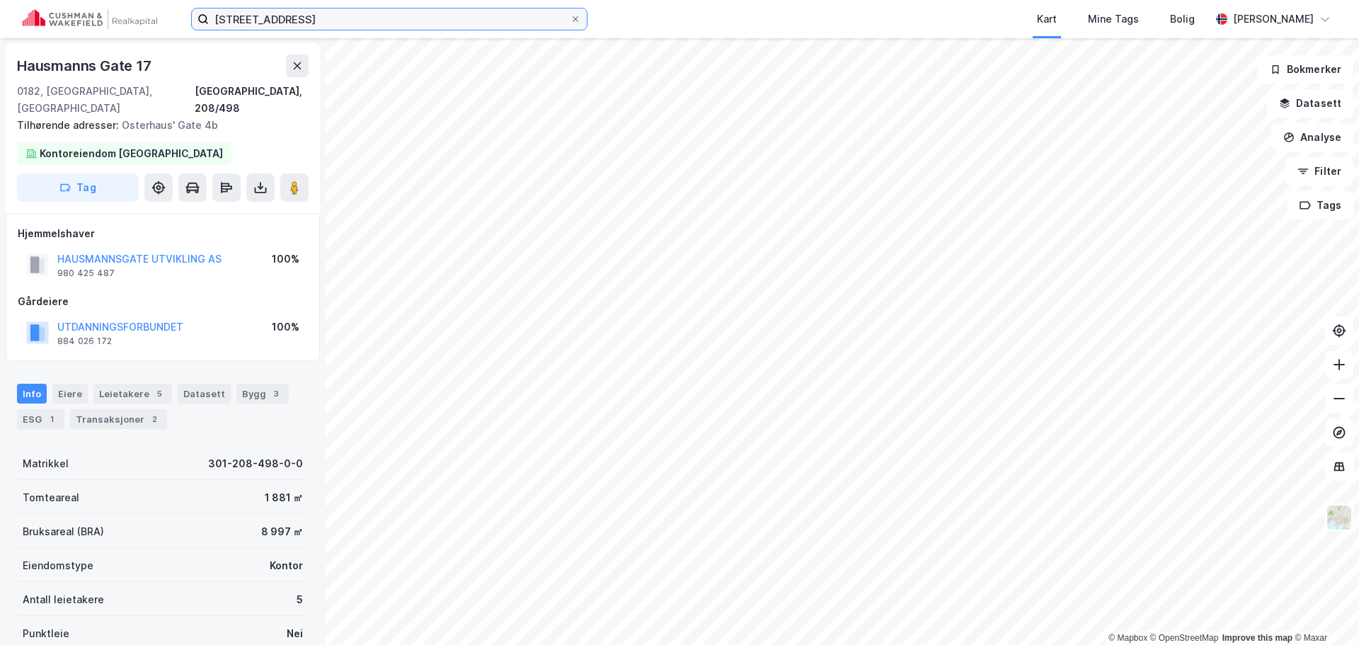
click at [477, 20] on input "[STREET_ADDRESS]" at bounding box center [389, 18] width 361 height 21
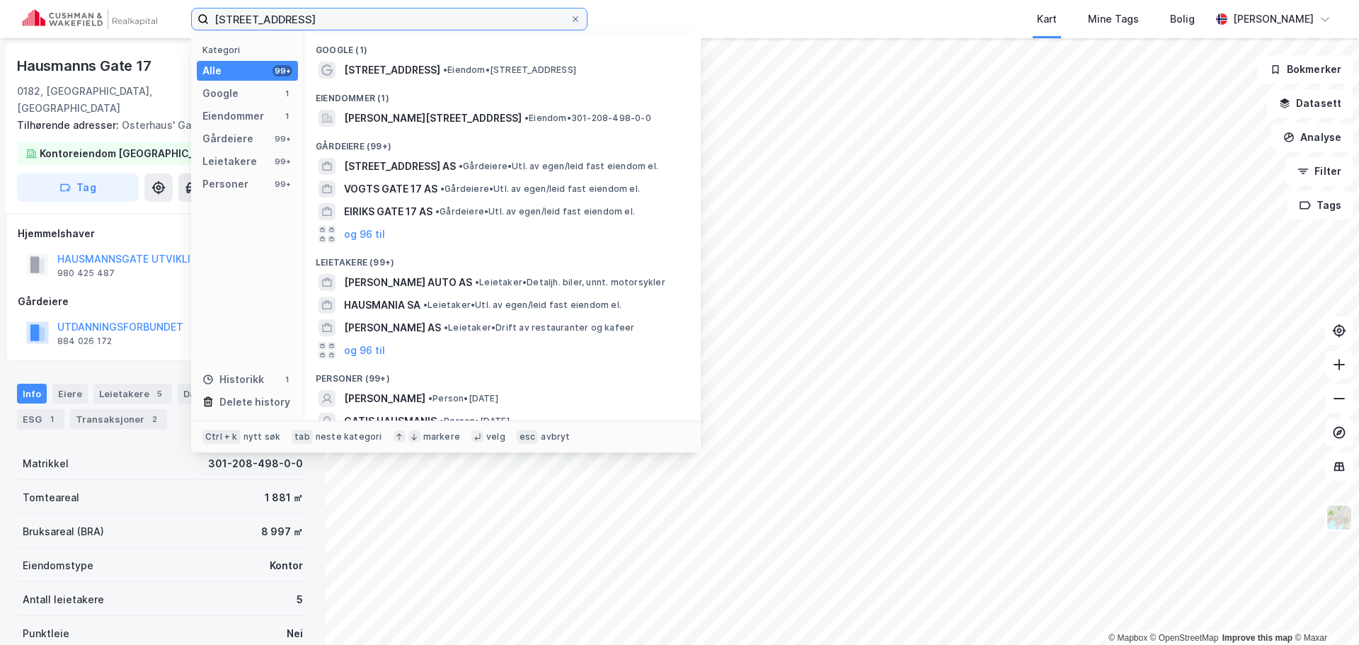
click at [477, 20] on input "[STREET_ADDRESS]" at bounding box center [389, 18] width 361 height 21
paste input "C. J. [GEOGRAPHIC_DATA] 2"
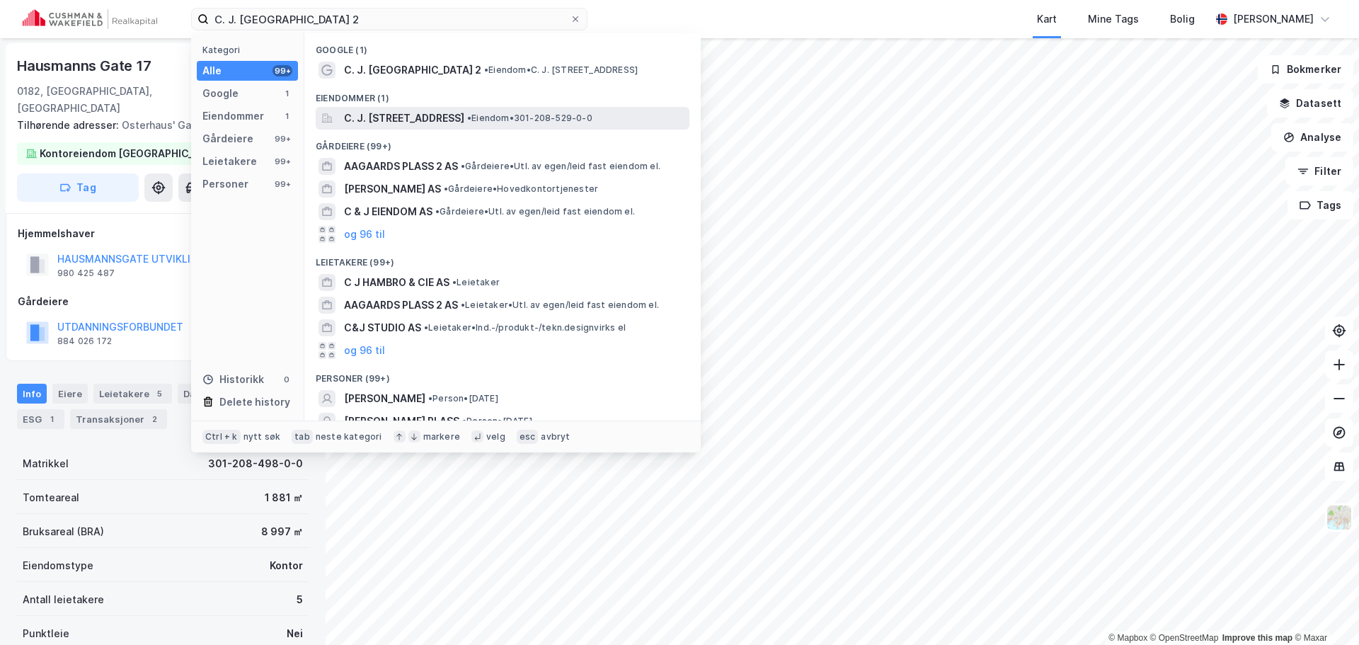
click at [464, 118] on span "C. J. [STREET_ADDRESS]" at bounding box center [404, 118] width 120 height 17
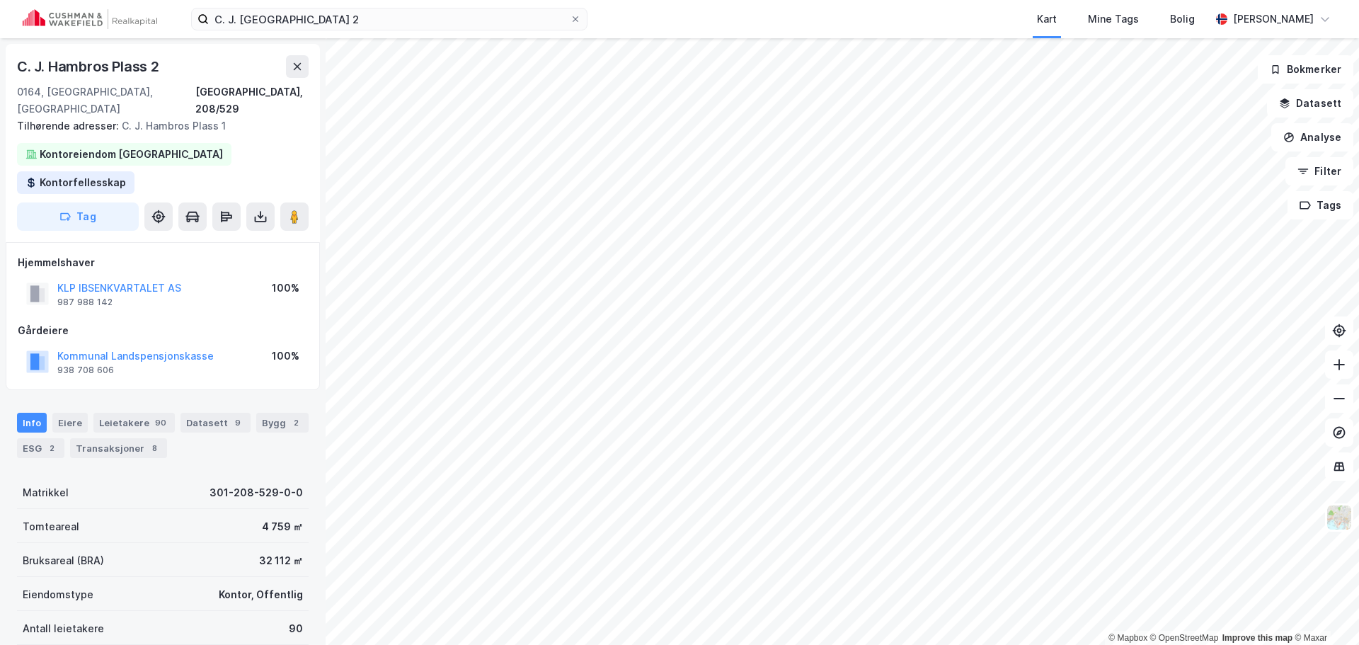
scroll to position [1, 0]
click at [298, 65] on icon at bounding box center [298, 65] width 8 height 7
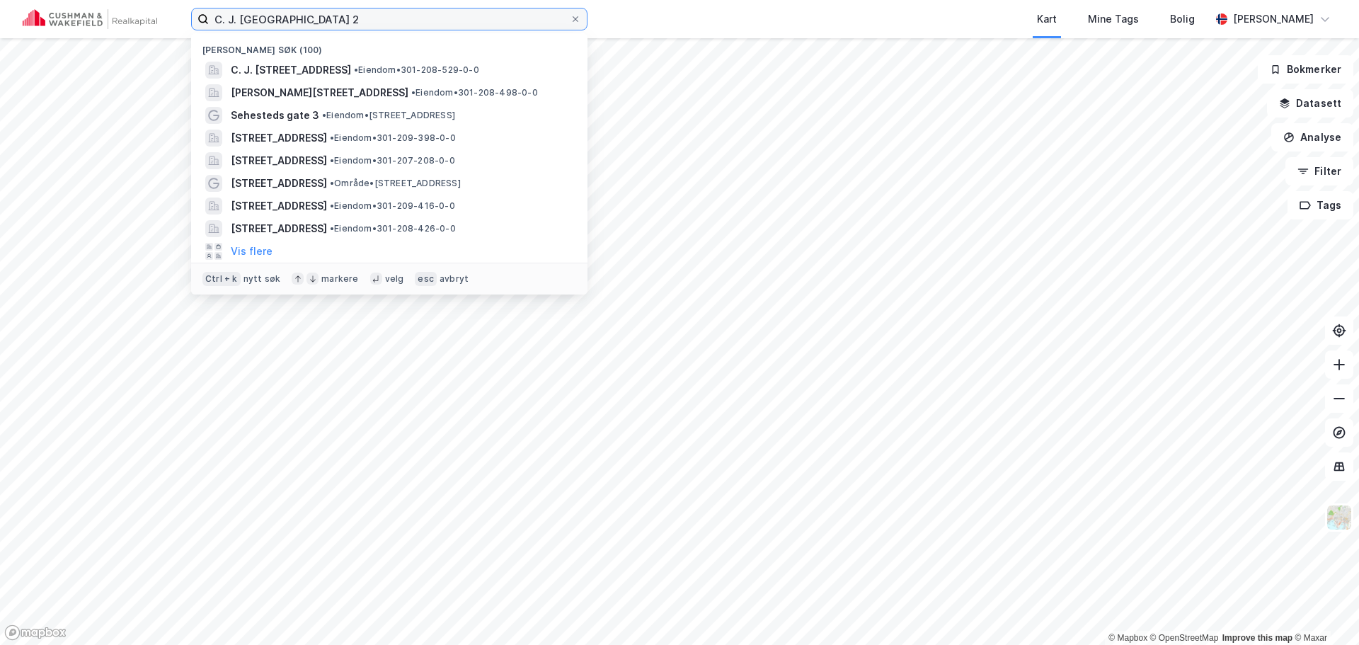
click at [313, 16] on input "C. J. [GEOGRAPHIC_DATA] 2" at bounding box center [389, 18] width 361 height 21
click at [313, 15] on input "C. J. [GEOGRAPHIC_DATA] 2" at bounding box center [389, 18] width 361 height 21
click at [311, 13] on input "C. J. [GEOGRAPHIC_DATA] 2" at bounding box center [389, 18] width 361 height 21
click at [310, 13] on input "C. J. [GEOGRAPHIC_DATA] 2" at bounding box center [389, 18] width 361 height 21
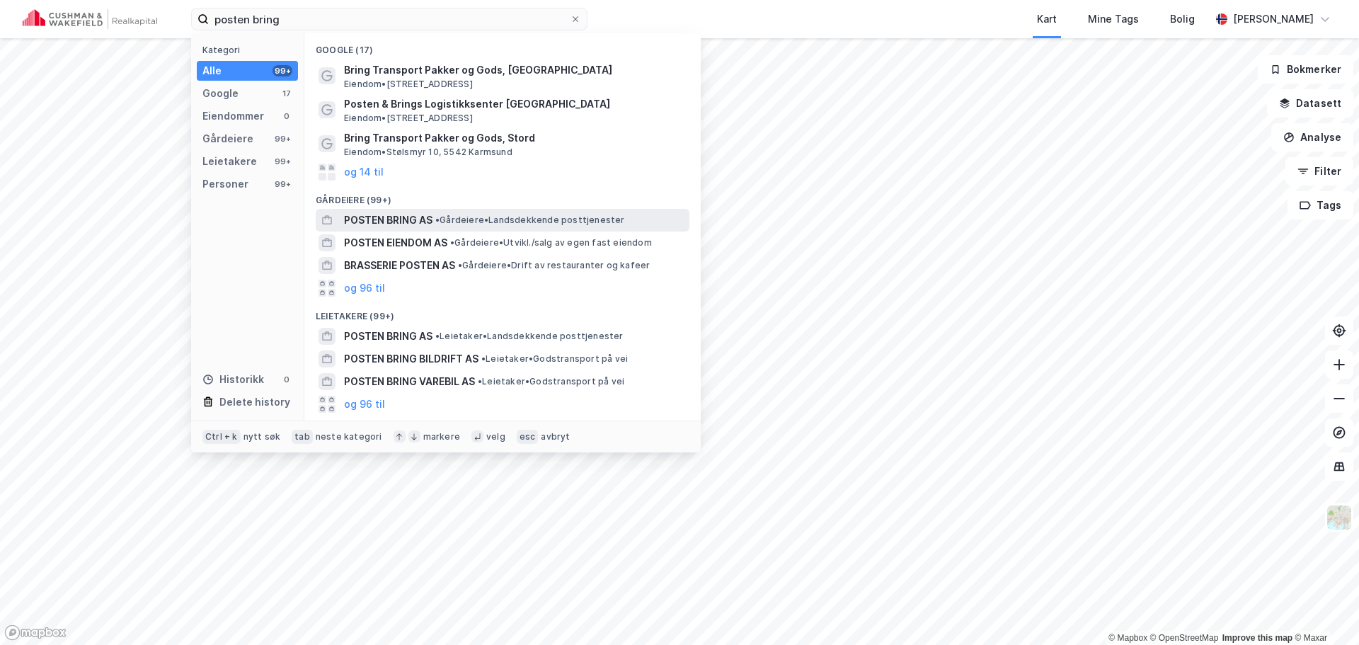
click at [486, 219] on span "• Gårdeiere • Landsdekkende posttjenester" at bounding box center [530, 219] width 190 height 11
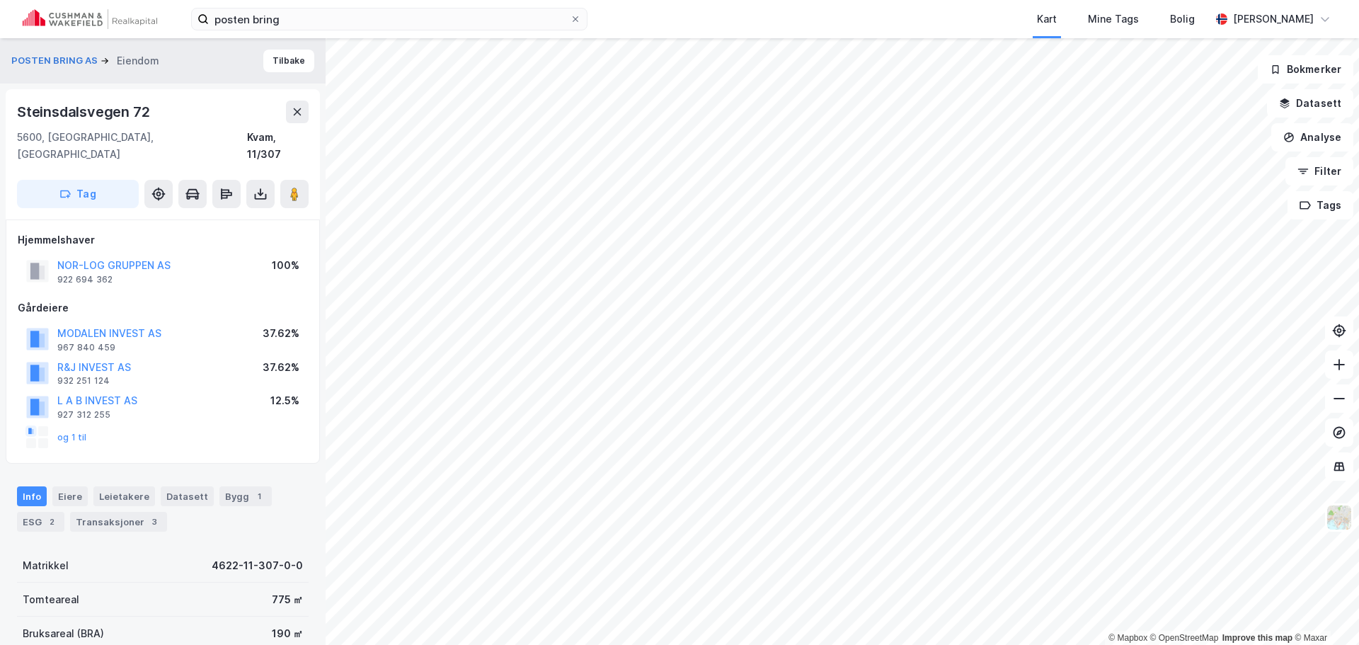
scroll to position [1, 0]
click at [264, 58] on button "Tilbake" at bounding box center [288, 60] width 51 height 23
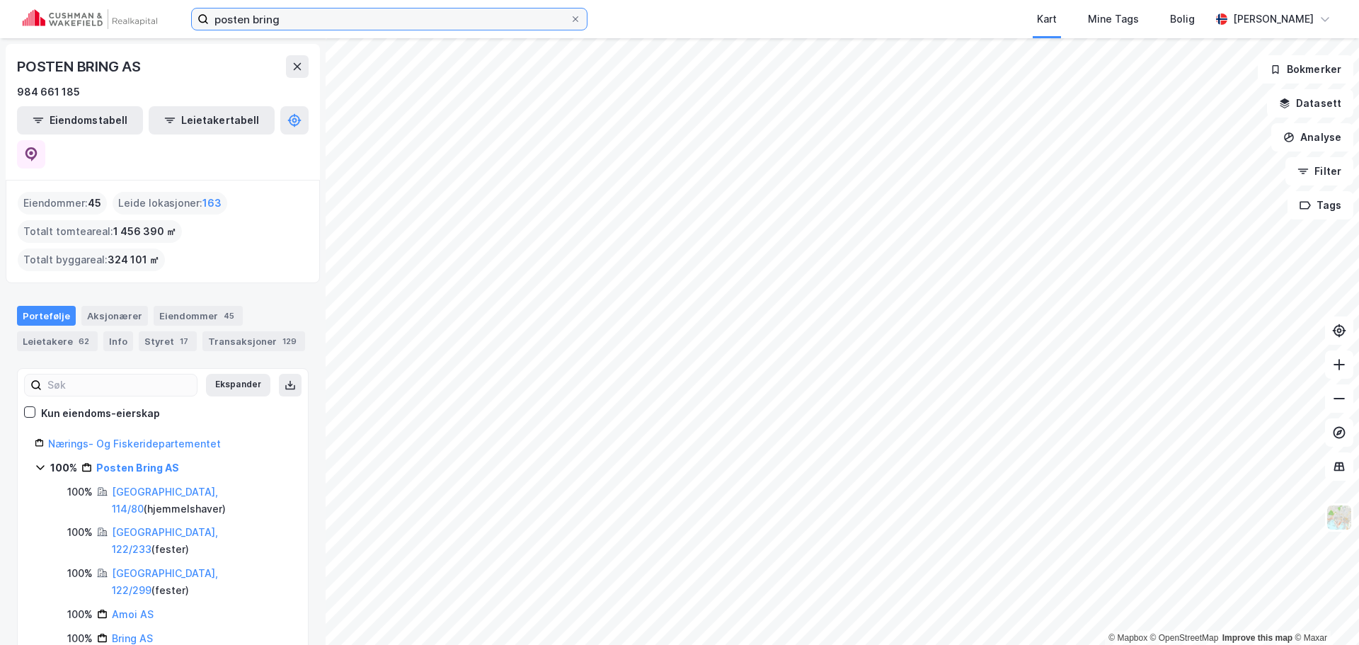
click at [530, 24] on input "posten bring" at bounding box center [389, 18] width 361 height 21
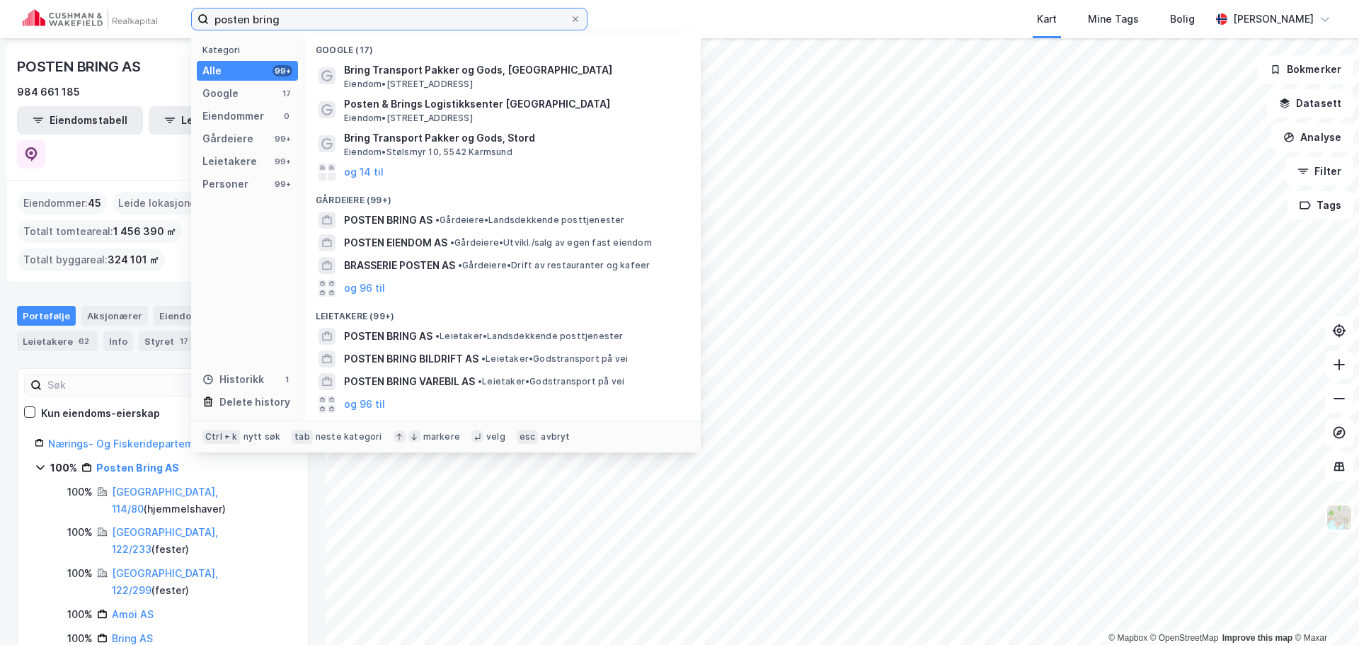
click at [529, 22] on input "posten bring" at bounding box center [389, 18] width 361 height 21
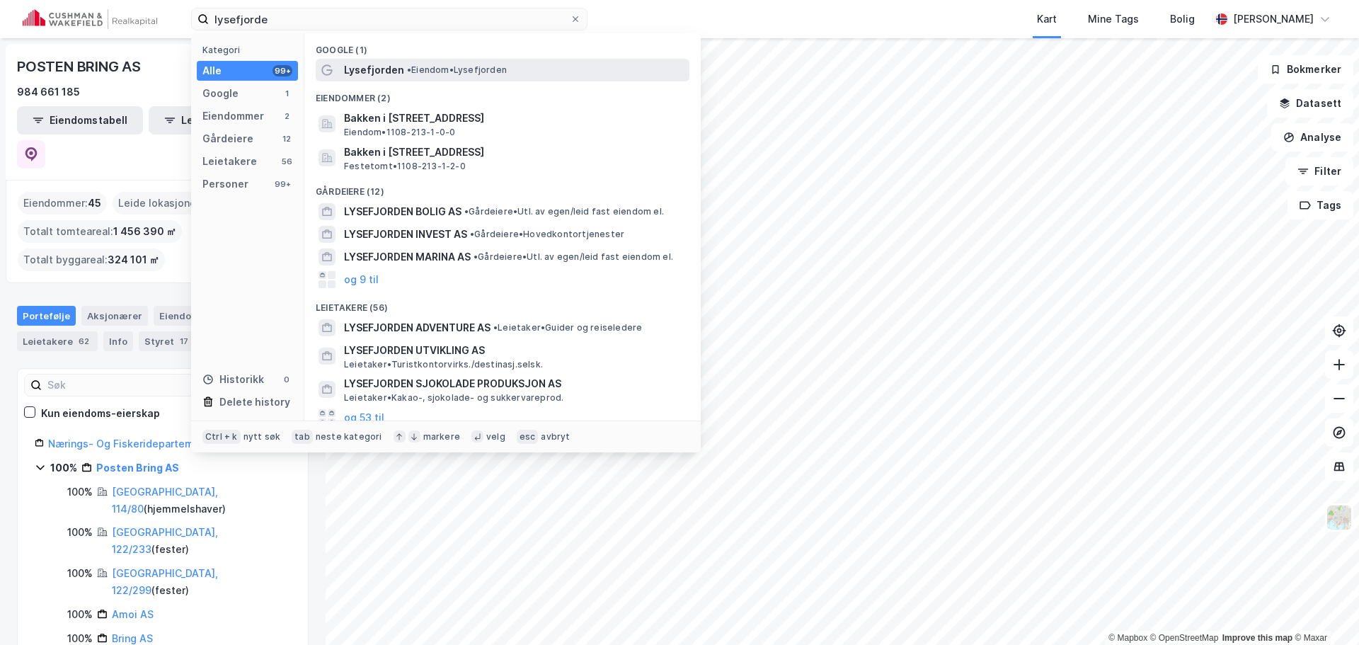
click at [536, 67] on div "Lysefjorden • Eiendom • [GEOGRAPHIC_DATA]" at bounding box center [515, 70] width 343 height 17
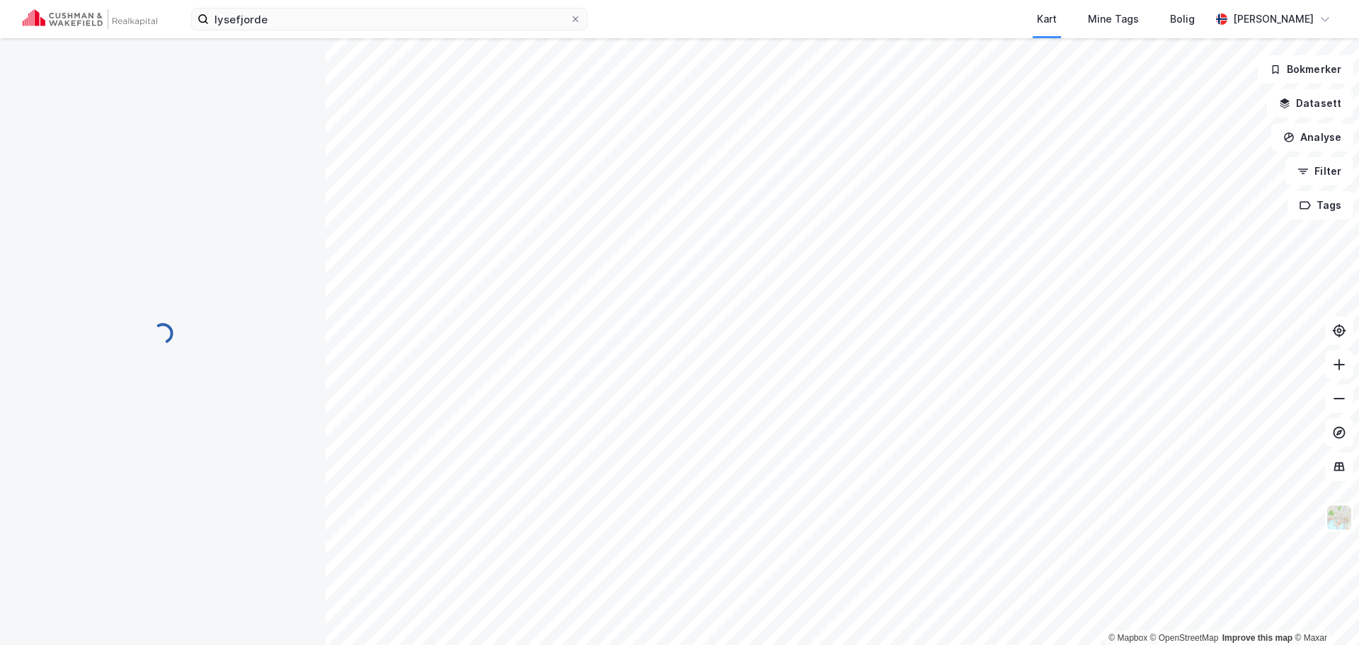
scroll to position [1, 0]
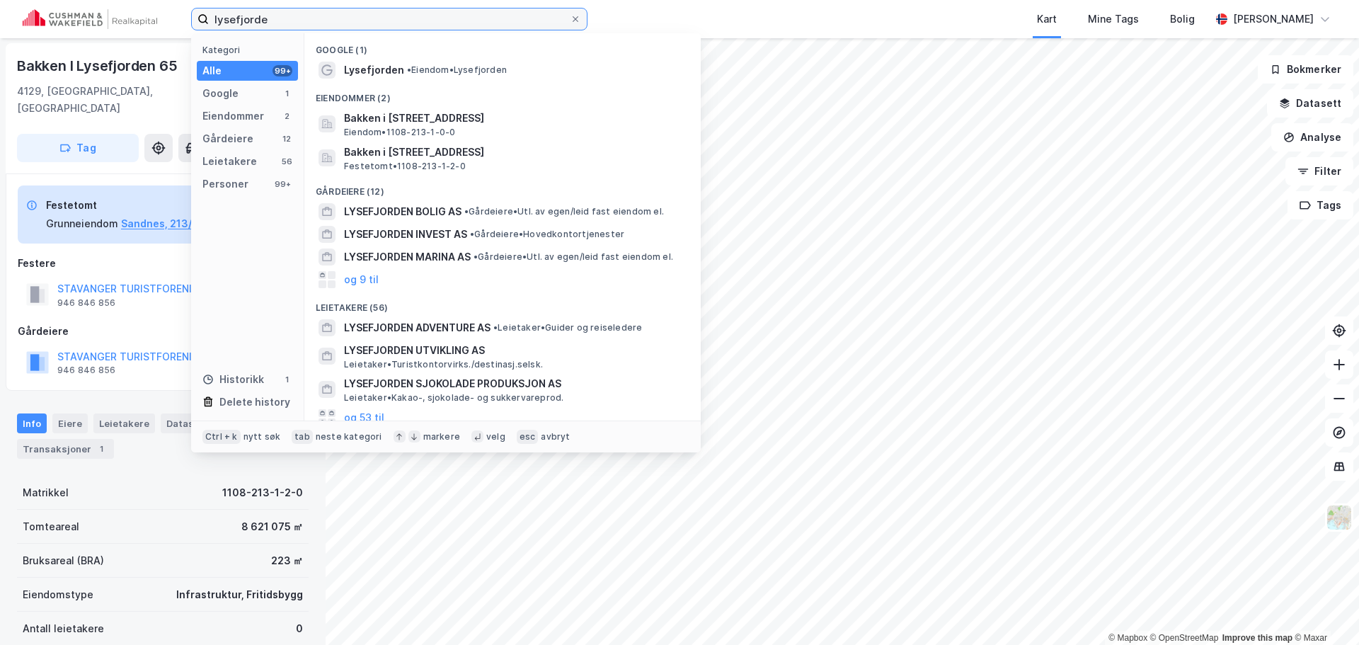
click at [313, 14] on input "lysefjorde" at bounding box center [389, 18] width 361 height 21
click at [311, 14] on input "lysefjorde" at bounding box center [389, 18] width 361 height 21
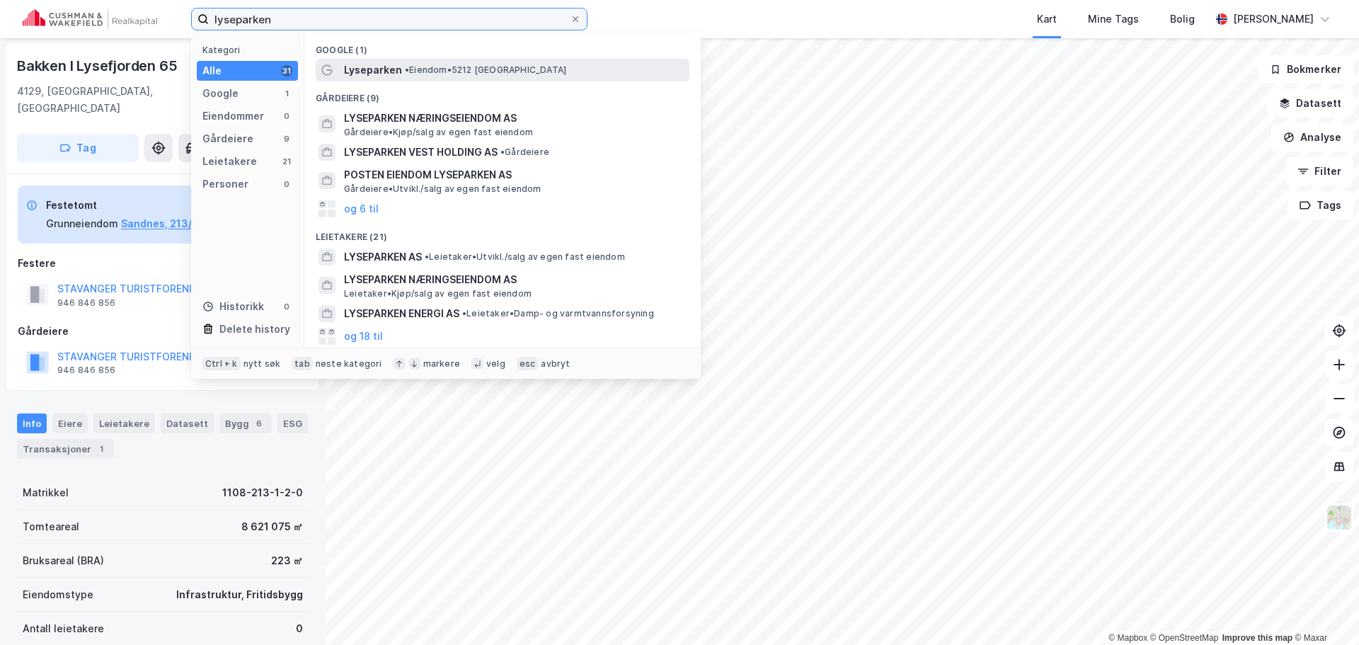
type input "lyseparken"
click at [517, 74] on span "• Eiendom • 5212 [GEOGRAPHIC_DATA]" at bounding box center [485, 69] width 161 height 11
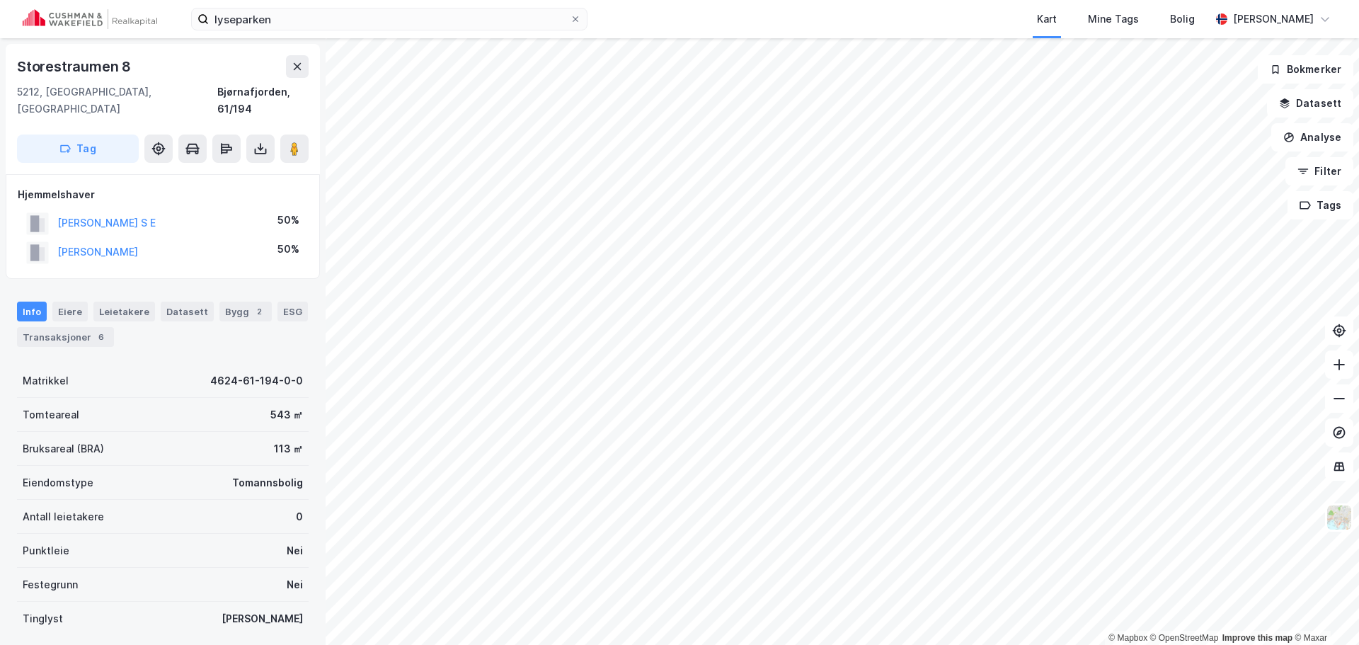
scroll to position [1, 0]
